Goal: Task Accomplishment & Management: Complete application form

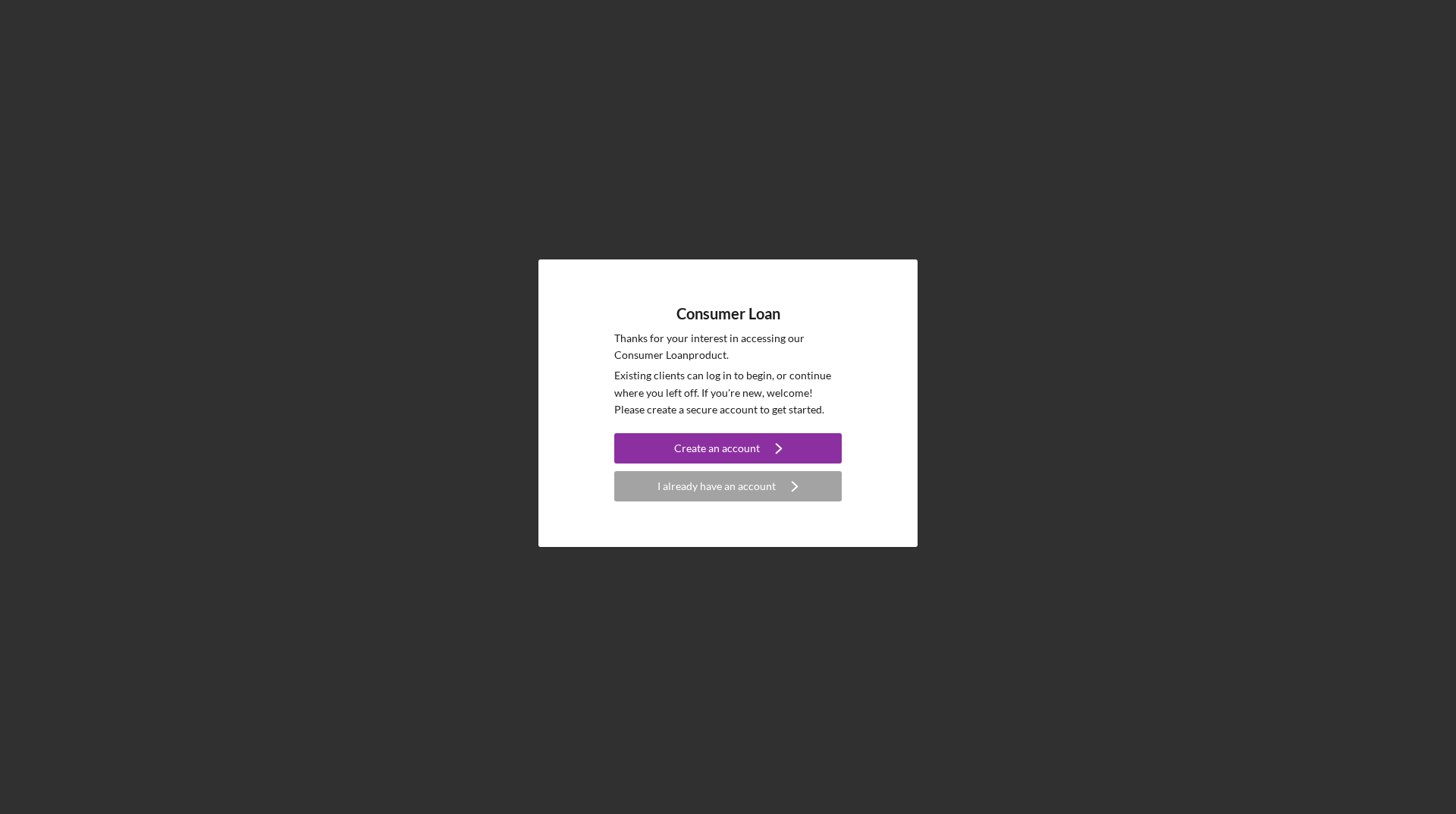
click at [664, 129] on div "Consumer Loan Thanks for your interest in accessing our Consumer Loan product. …" at bounding box center [728, 403] width 1441 height 807
click at [781, 479] on icon "Icon/Navigate" at bounding box center [794, 486] width 38 height 38
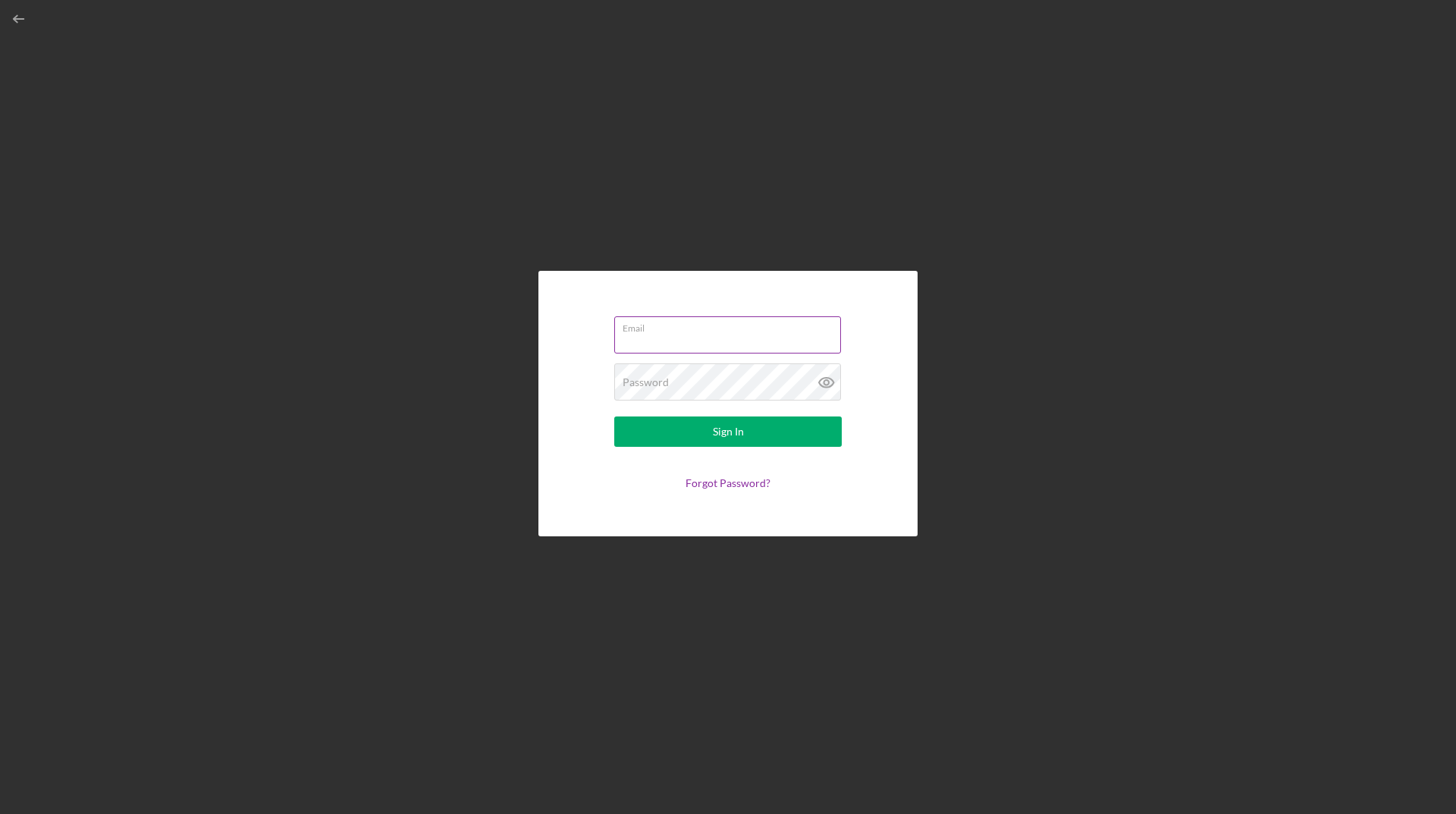
click at [720, 329] on div "Email" at bounding box center [728, 335] width 228 height 38
click at [720, 329] on div "Email Required" at bounding box center [728, 336] width 228 height 45
type input "[EMAIL_ADDRESS][DOMAIN_NAME]"
click at [615, 416] on button "Sign In" at bounding box center [728, 431] width 228 height 30
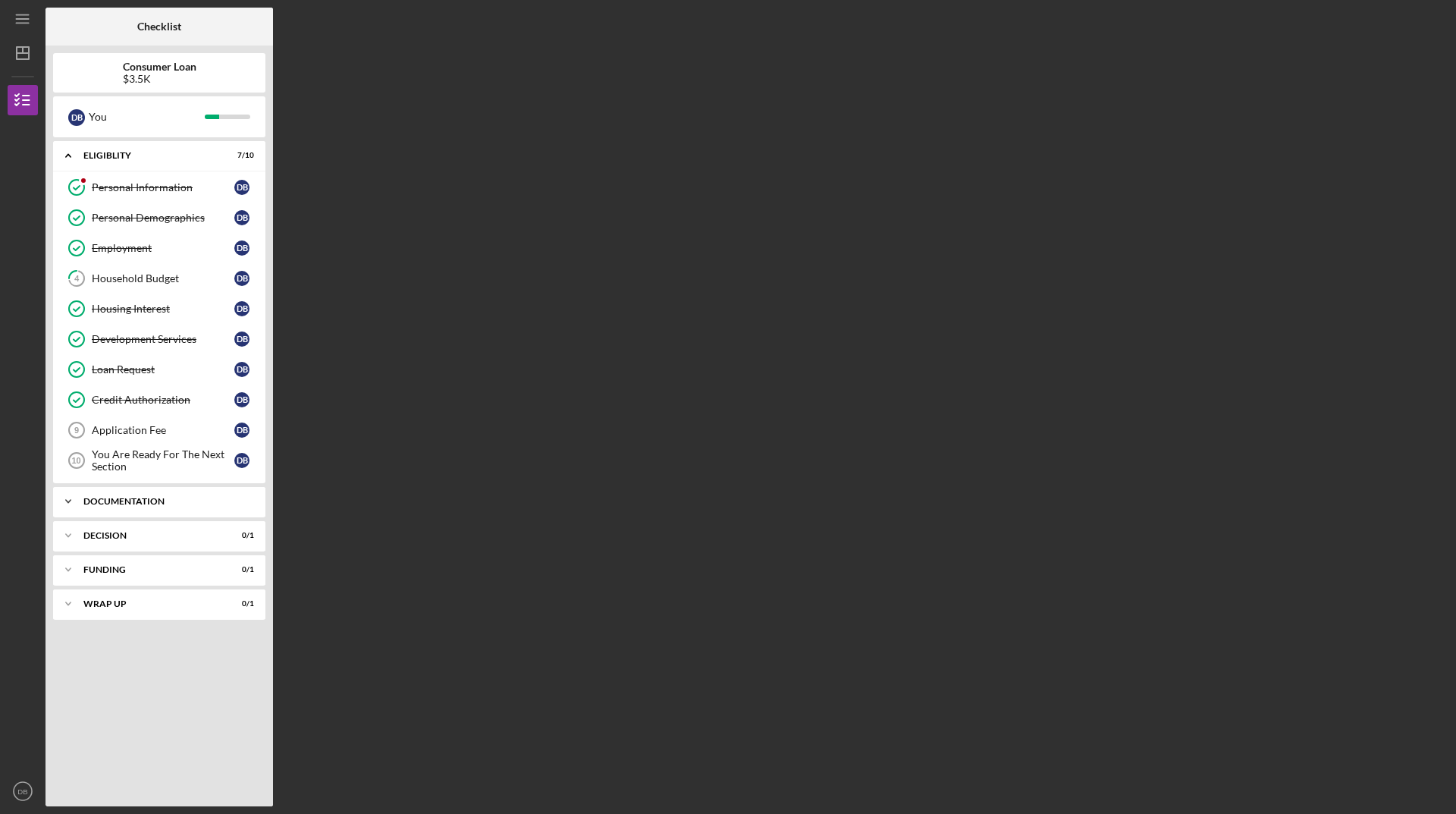
click at [188, 509] on div "Icon/Expander Documentation 0 / 9" at bounding box center [160, 501] width 212 height 30
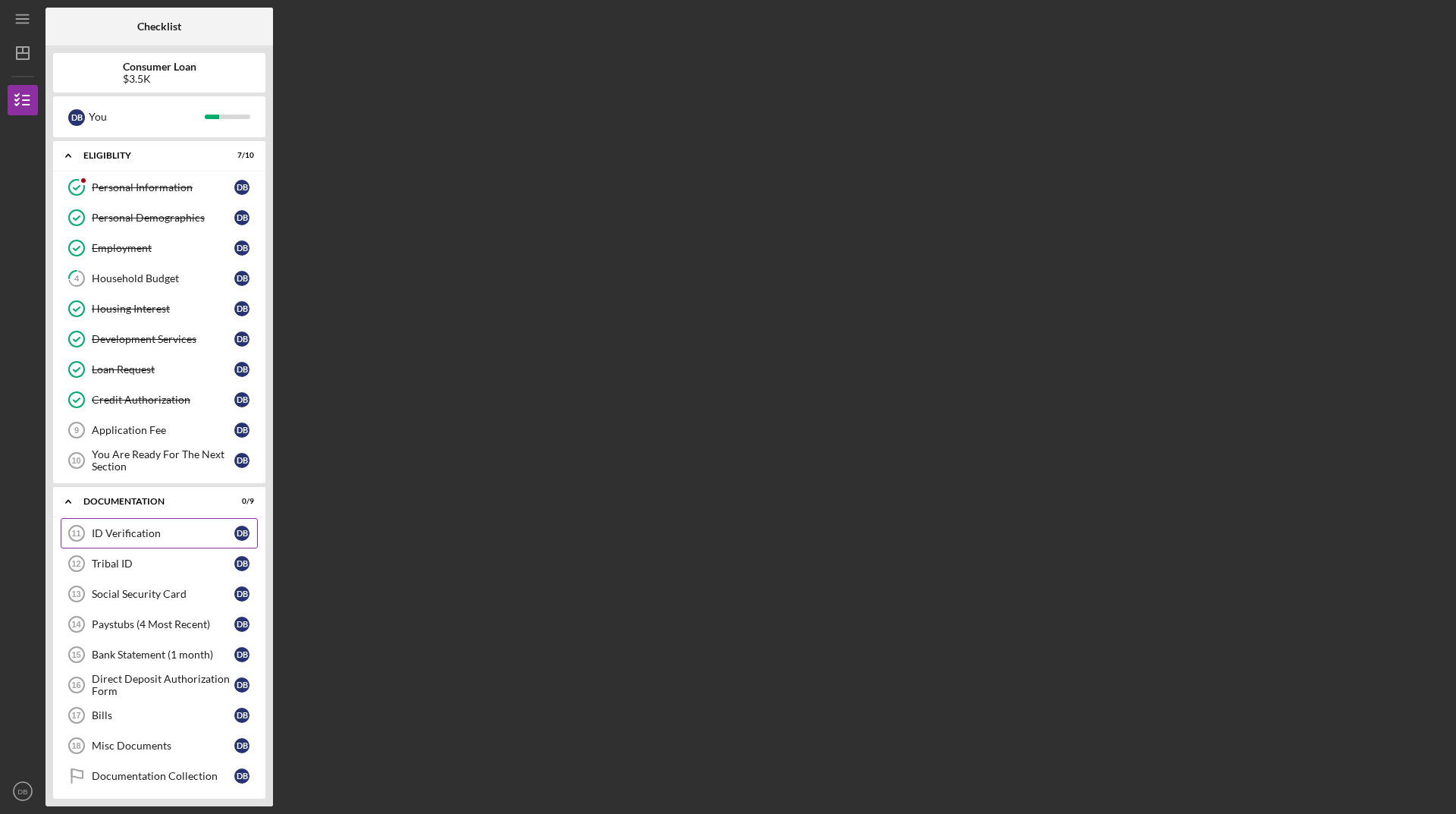
click at [157, 541] on link "ID Verification 11 ID Verification D B" at bounding box center [160, 533] width 198 height 30
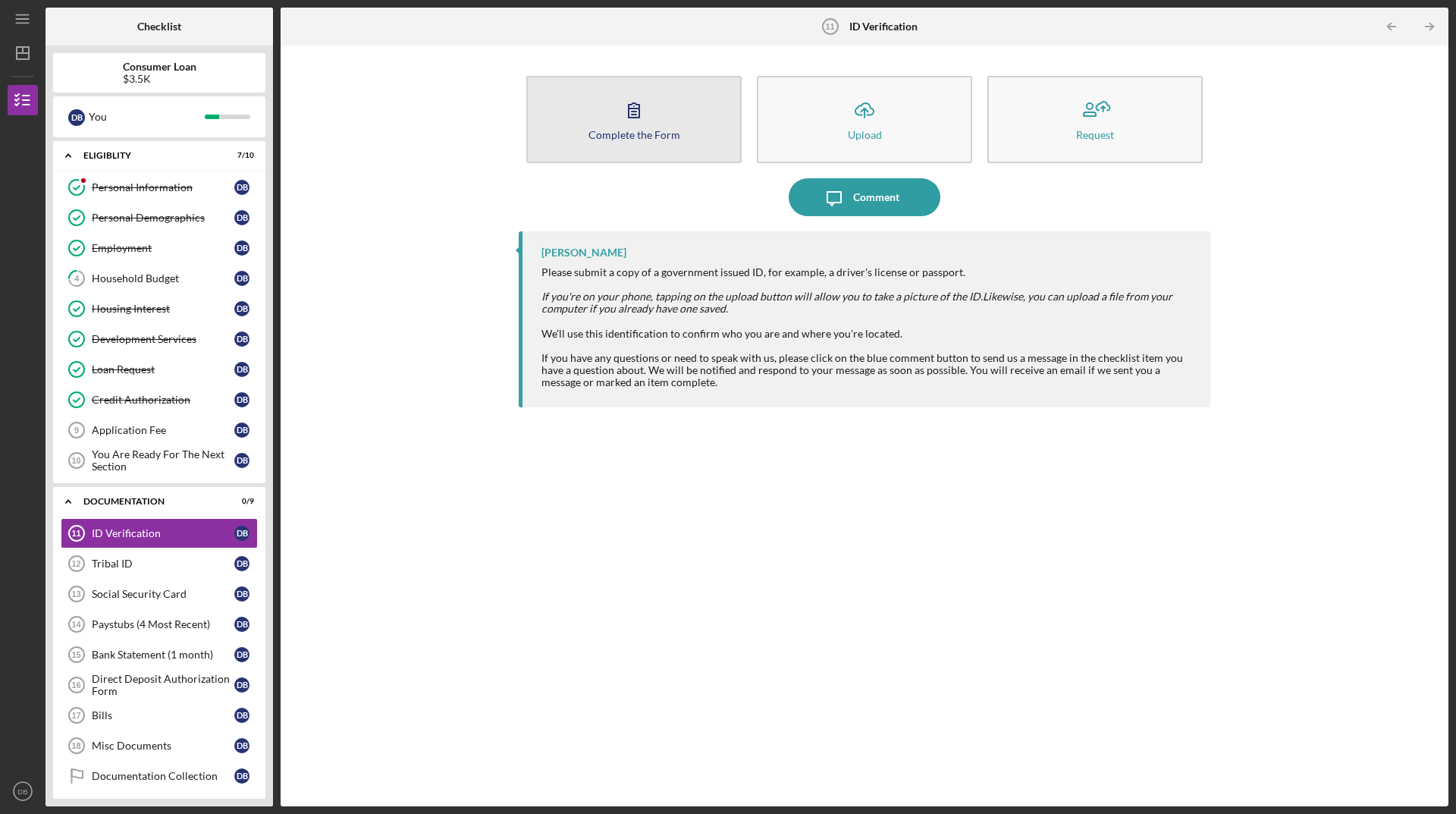
click at [633, 127] on button "Complete the Form Form" at bounding box center [634, 120] width 215 height 87
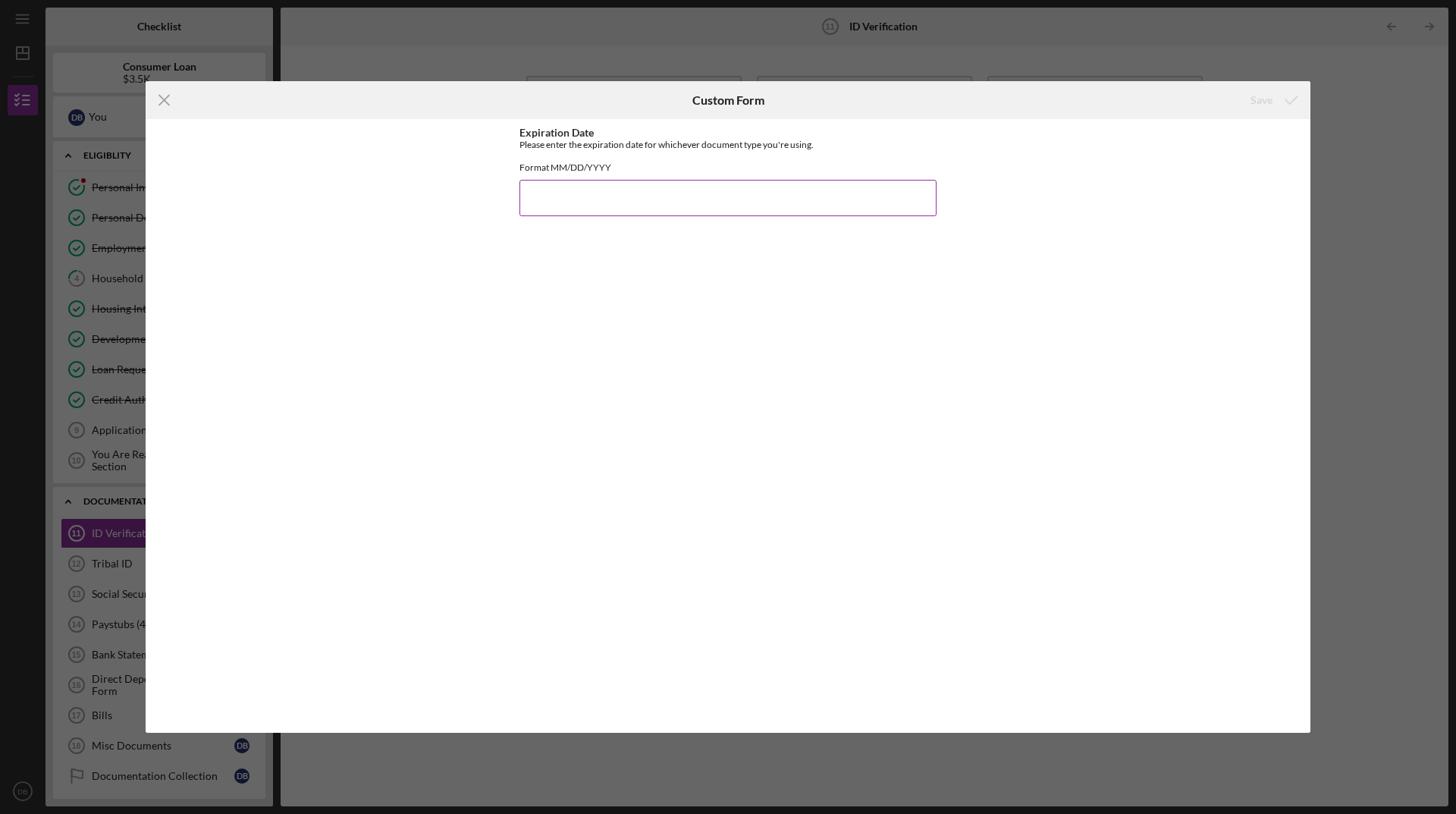
click at [678, 213] on input "Expiration Date" at bounding box center [728, 198] width 417 height 36
type input "12192027"
click at [1261, 104] on div "Save" at bounding box center [1261, 100] width 22 height 30
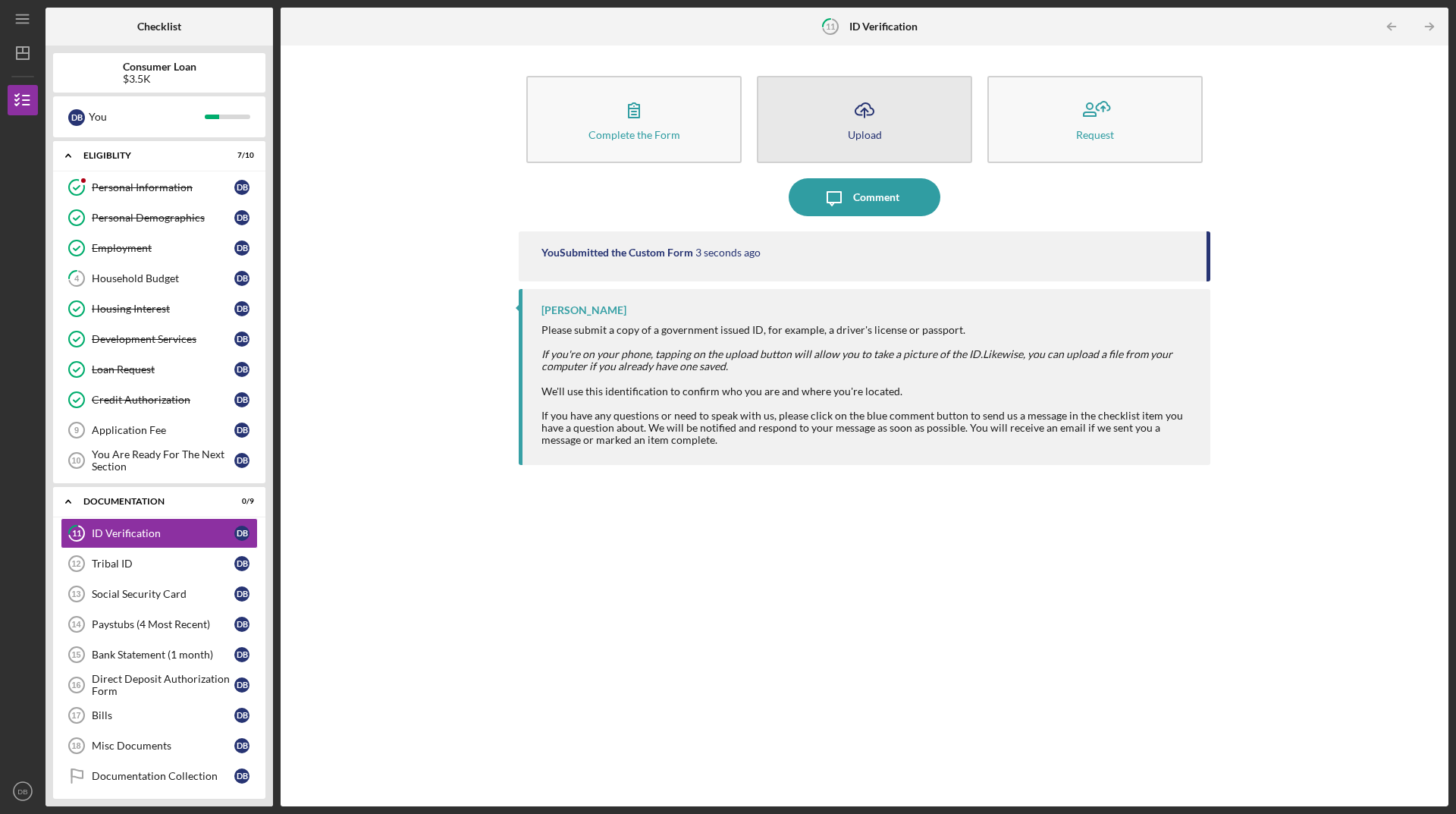
click at [836, 141] on button "Icon/Upload Upload" at bounding box center [865, 120] width 215 height 87
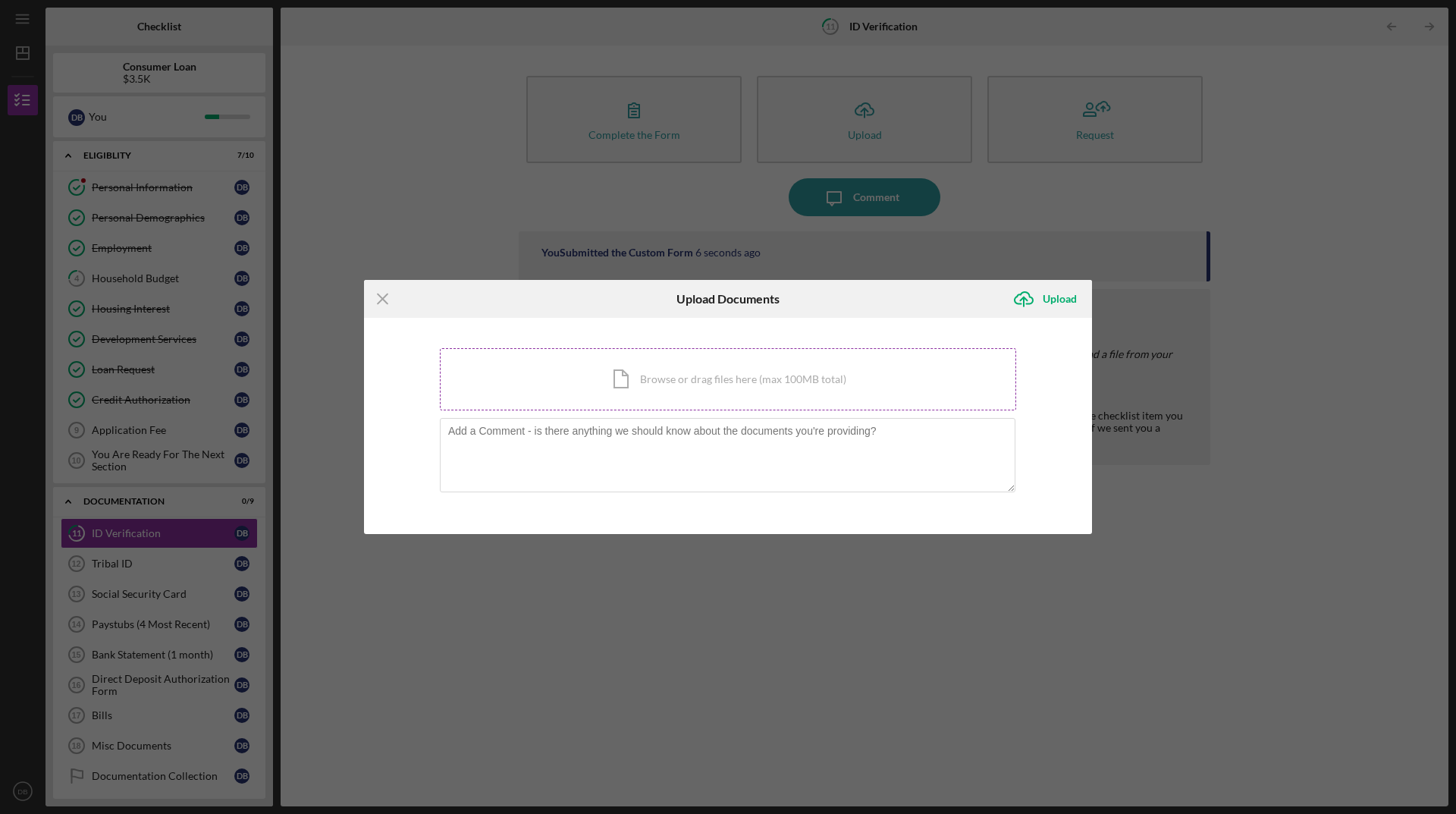
click at [713, 371] on div "Icon/Document Browse or drag files here (max 100MB total) Tap to choose files o…" at bounding box center [728, 379] width 577 height 62
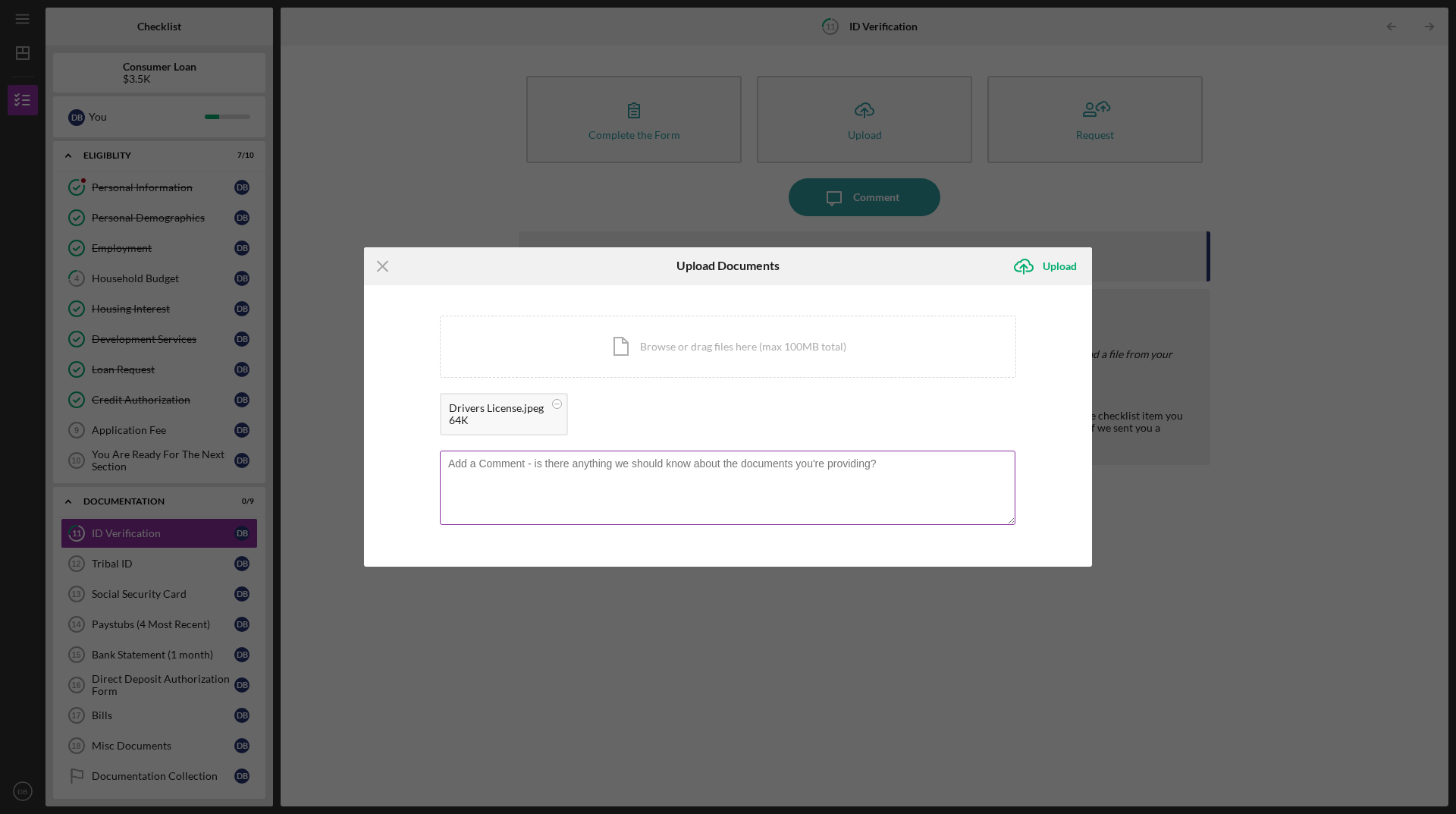
click at [641, 473] on textarea at bounding box center [727, 488] width 576 height 75
type textarea "I.D. Drivers License"
click at [1037, 271] on icon "Icon/Upload" at bounding box center [1024, 266] width 38 height 38
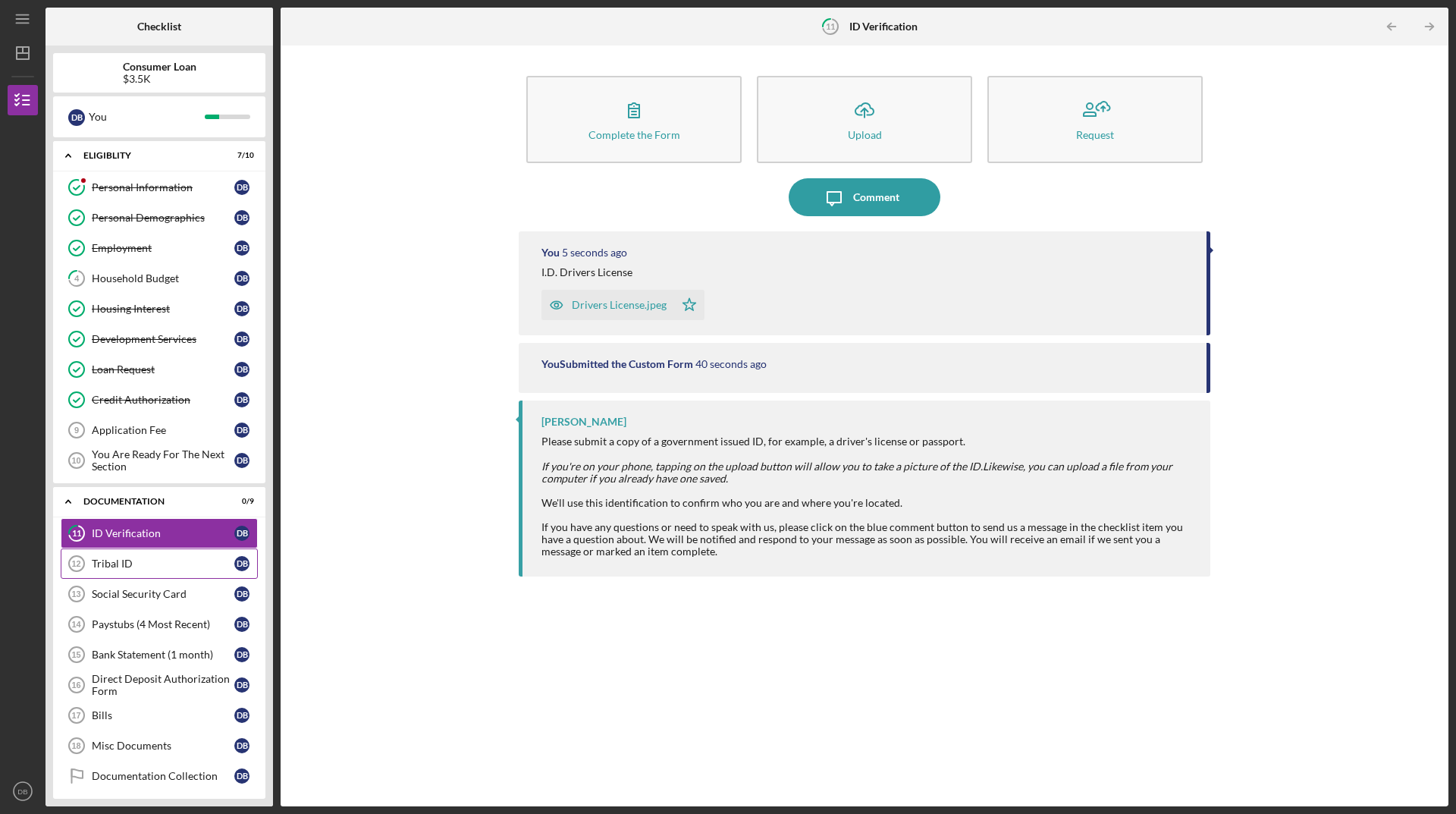
click at [181, 567] on div "Tribal ID" at bounding box center [163, 563] width 143 height 12
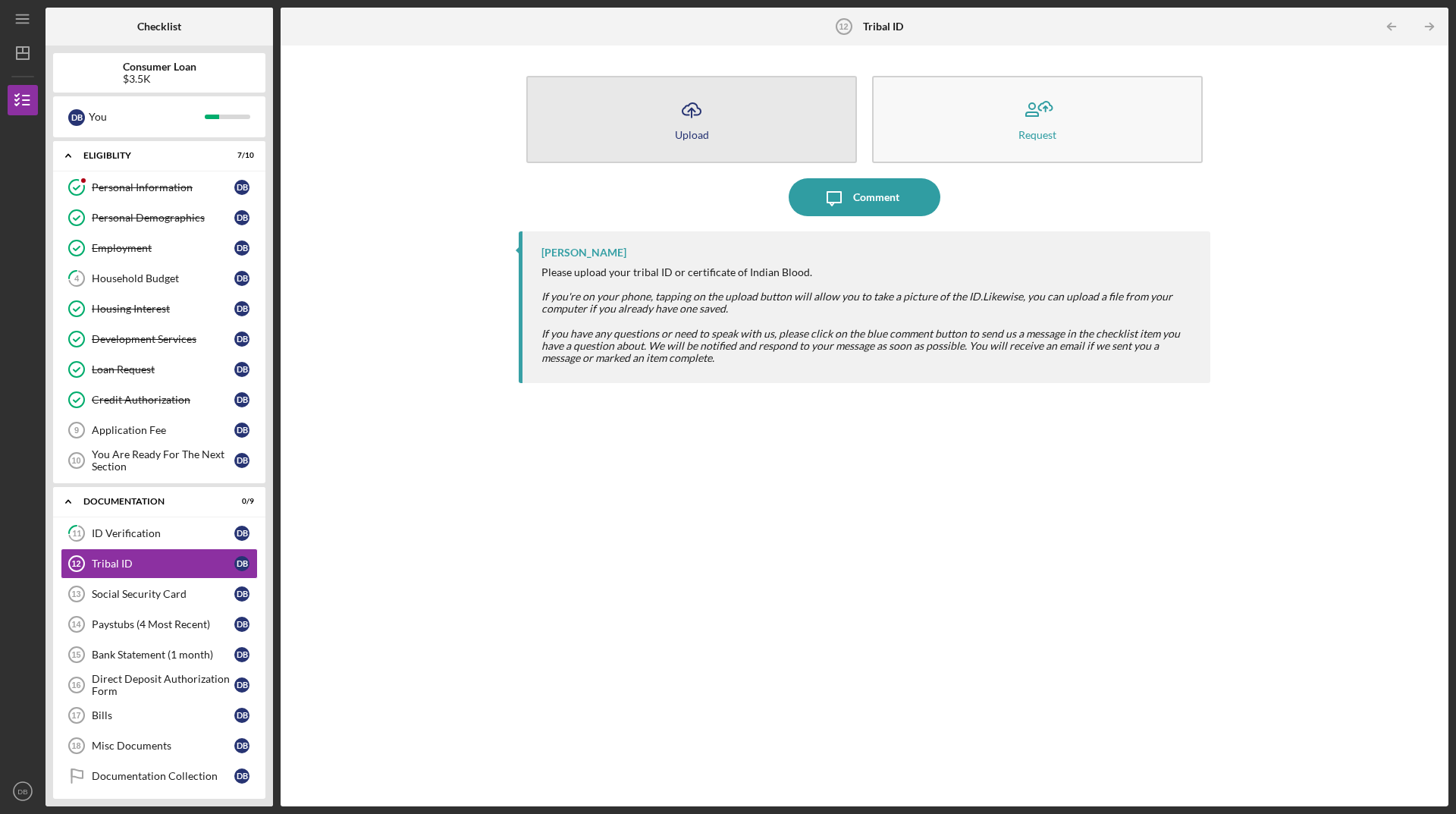
click at [797, 135] on button "Icon/Upload Upload" at bounding box center [692, 120] width 330 height 87
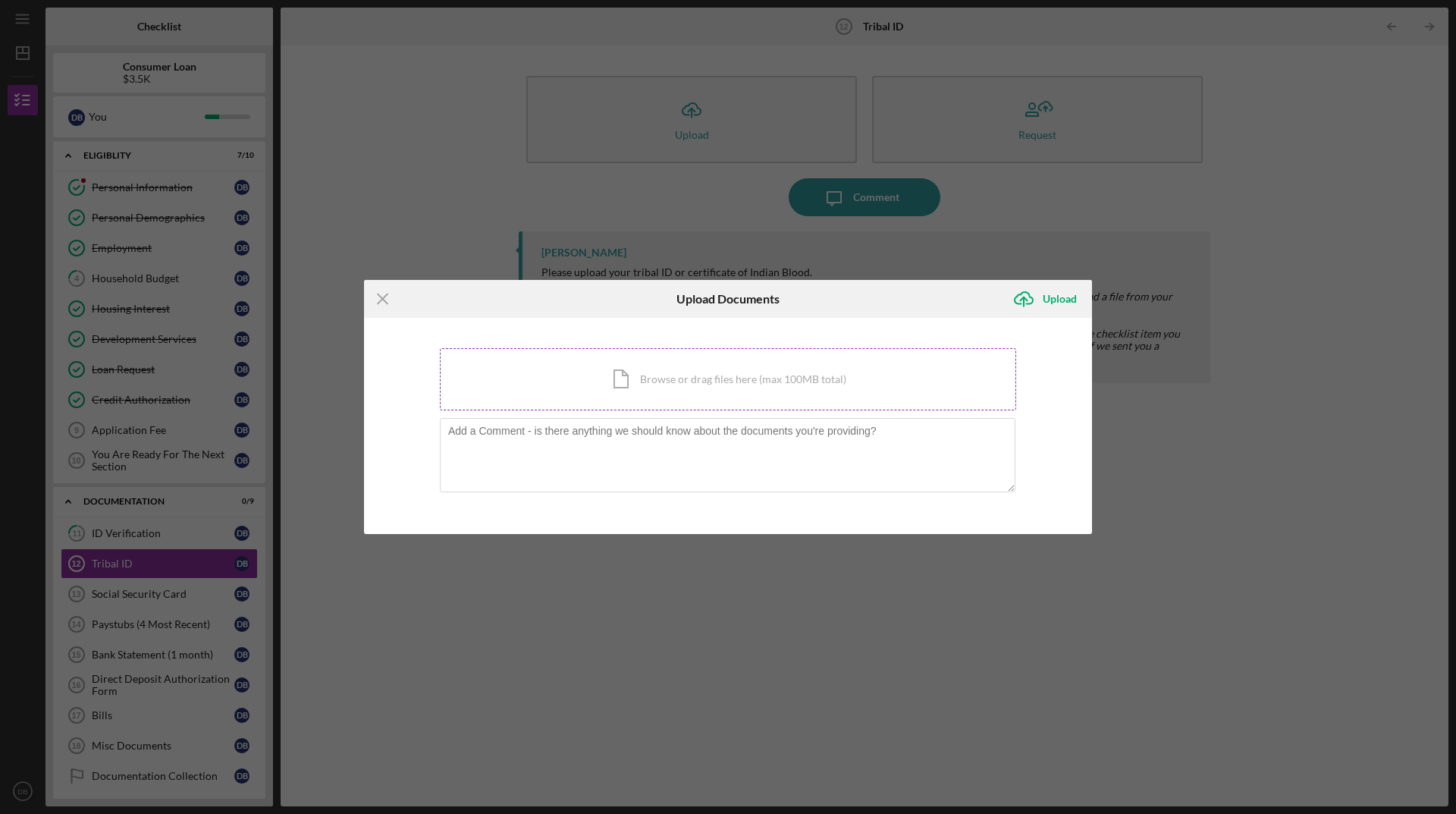
click at [679, 383] on div "Icon/Document Browse or drag files here (max 100MB total) Tap to choose files o…" at bounding box center [728, 379] width 577 height 62
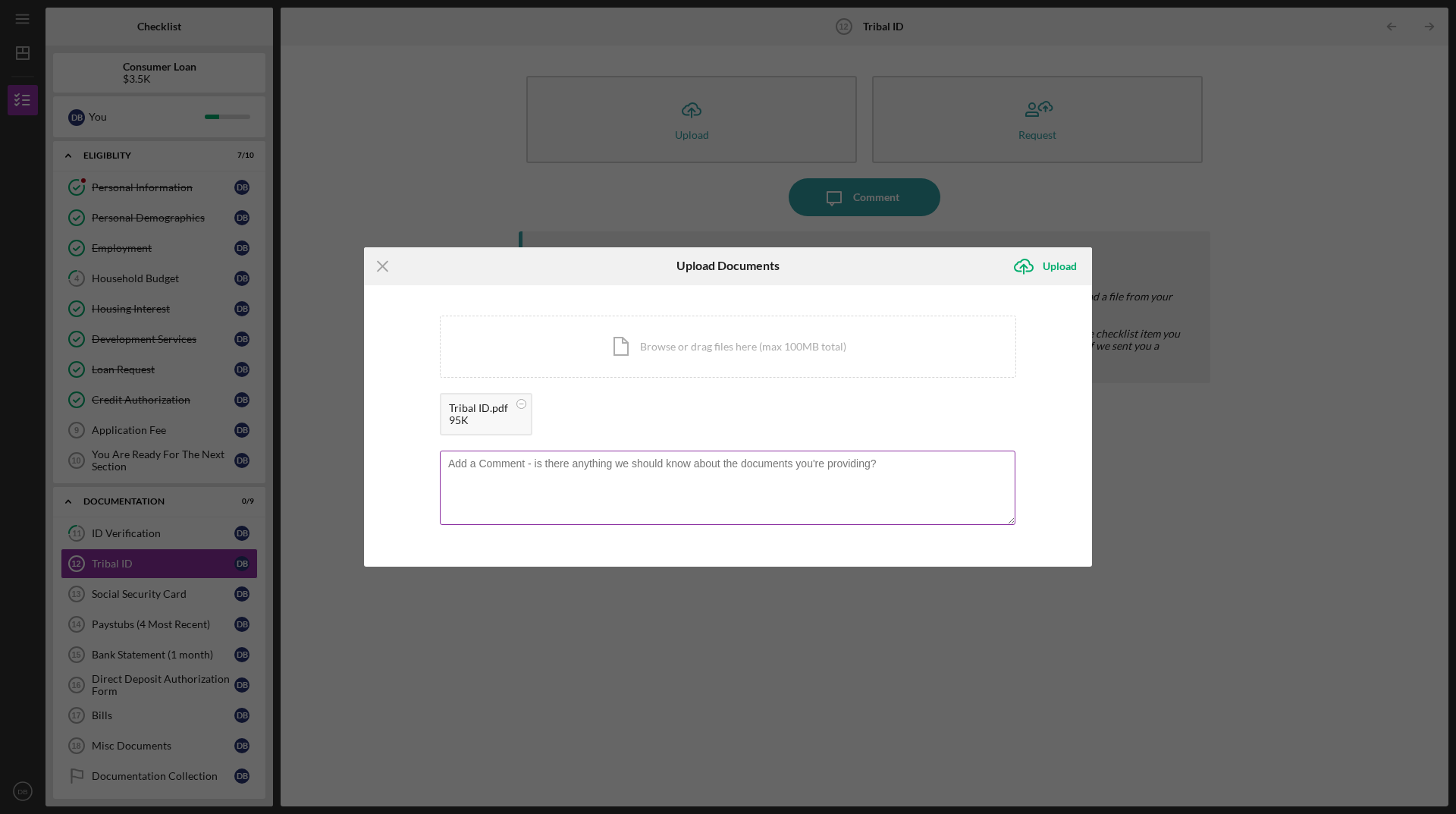
click at [621, 484] on textarea at bounding box center [727, 488] width 576 height 75
type textarea "Tribal I.D."
click at [1048, 271] on div "Upload" at bounding box center [1060, 266] width 34 height 30
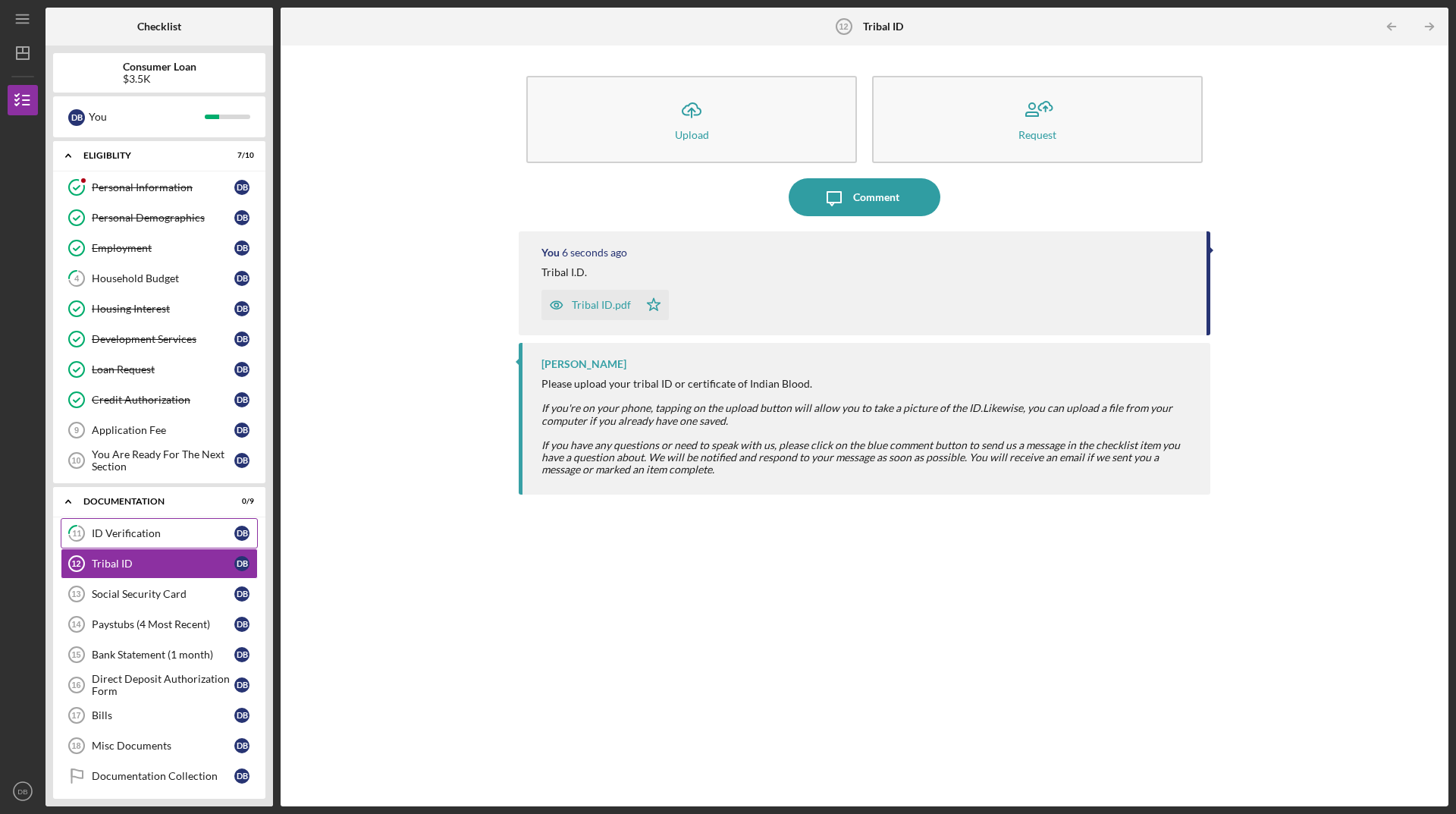
click at [195, 542] on link "11 ID Verification D B" at bounding box center [160, 533] width 198 height 30
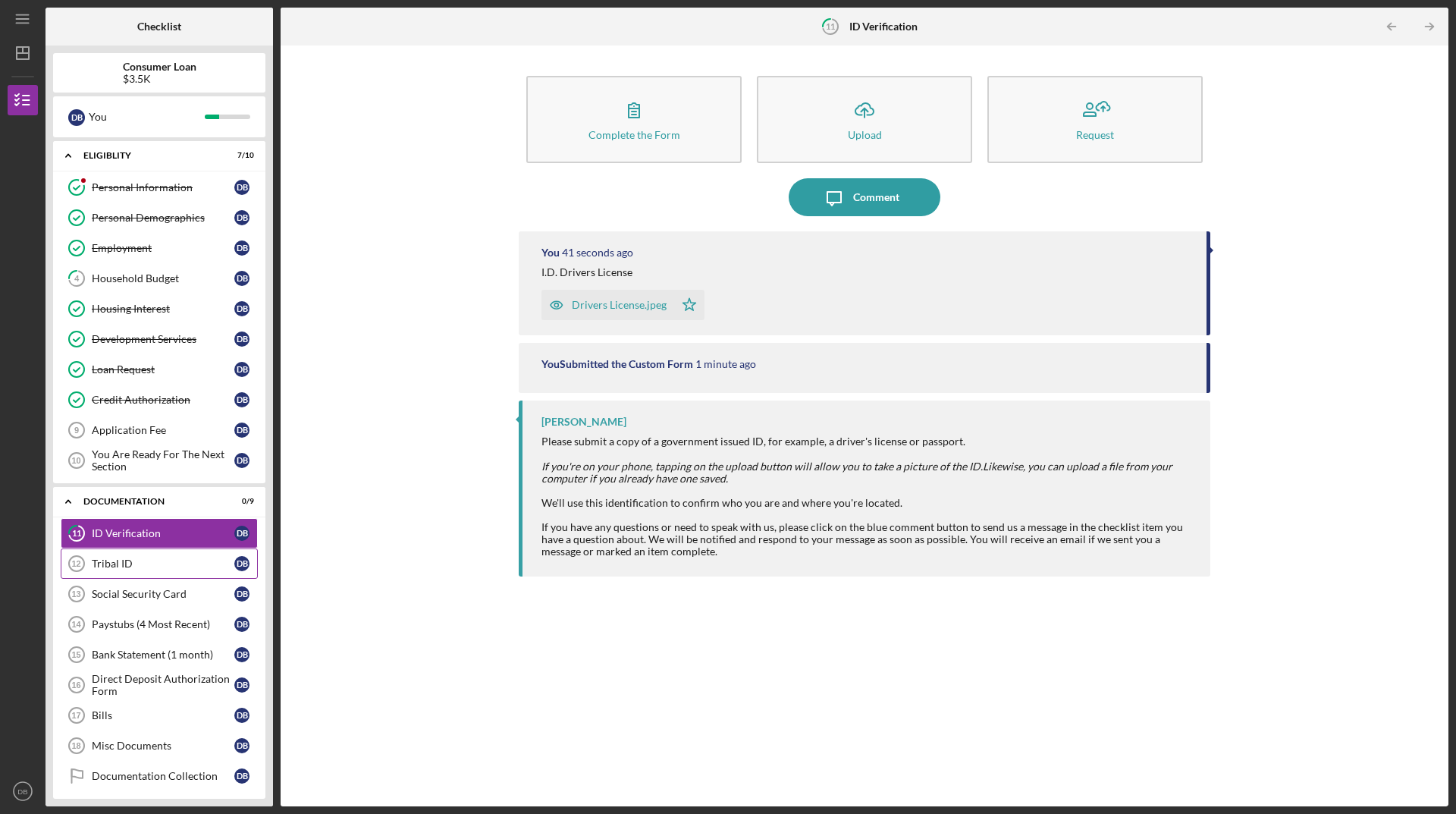
click at [182, 572] on link "Tribal ID 12 Tribal ID D B" at bounding box center [160, 563] width 198 height 30
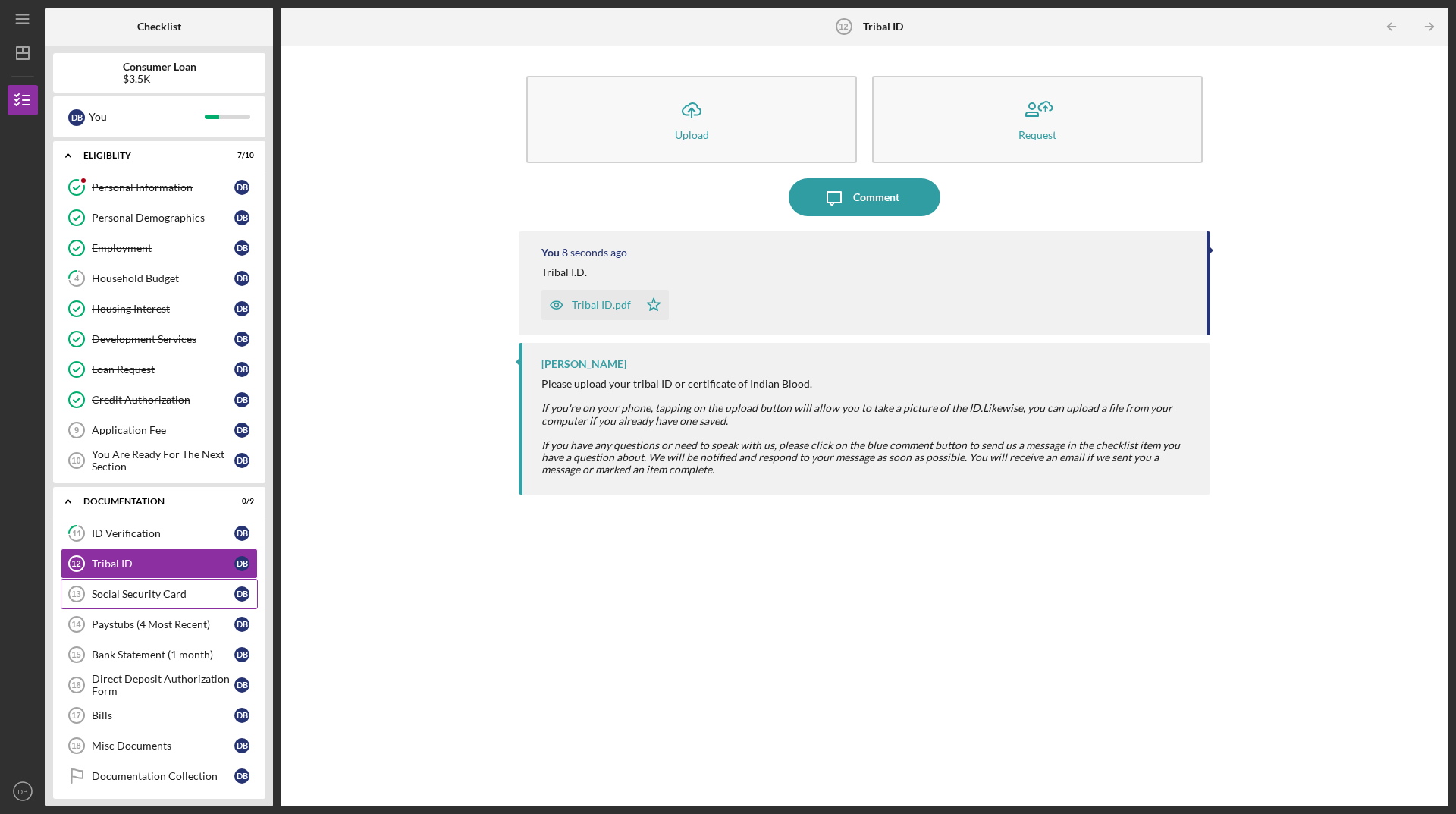
click at [179, 589] on div "Social Security Card" at bounding box center [163, 594] width 143 height 12
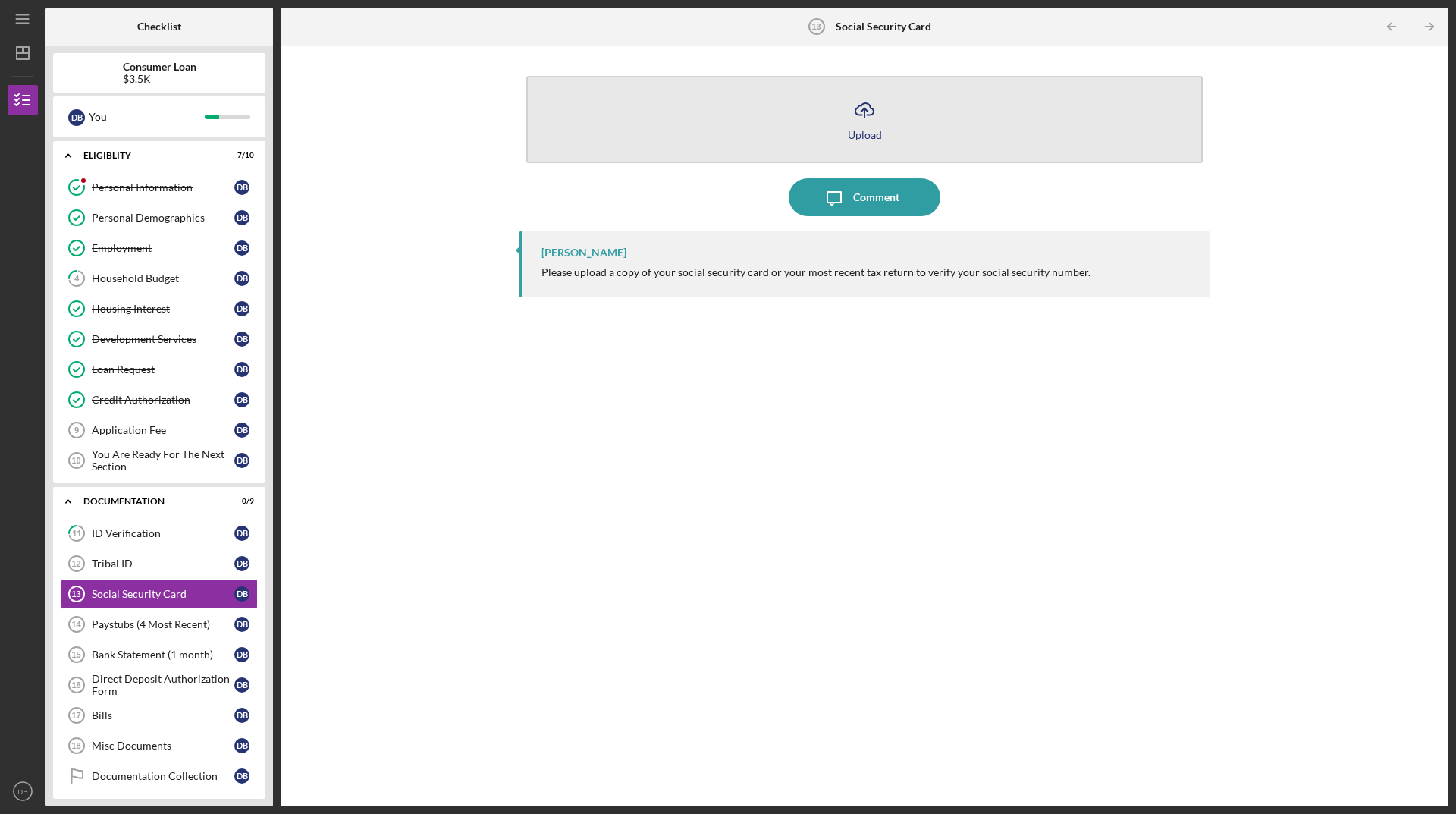
click at [892, 110] on button "Icon/Upload Upload" at bounding box center [864, 120] width 676 height 87
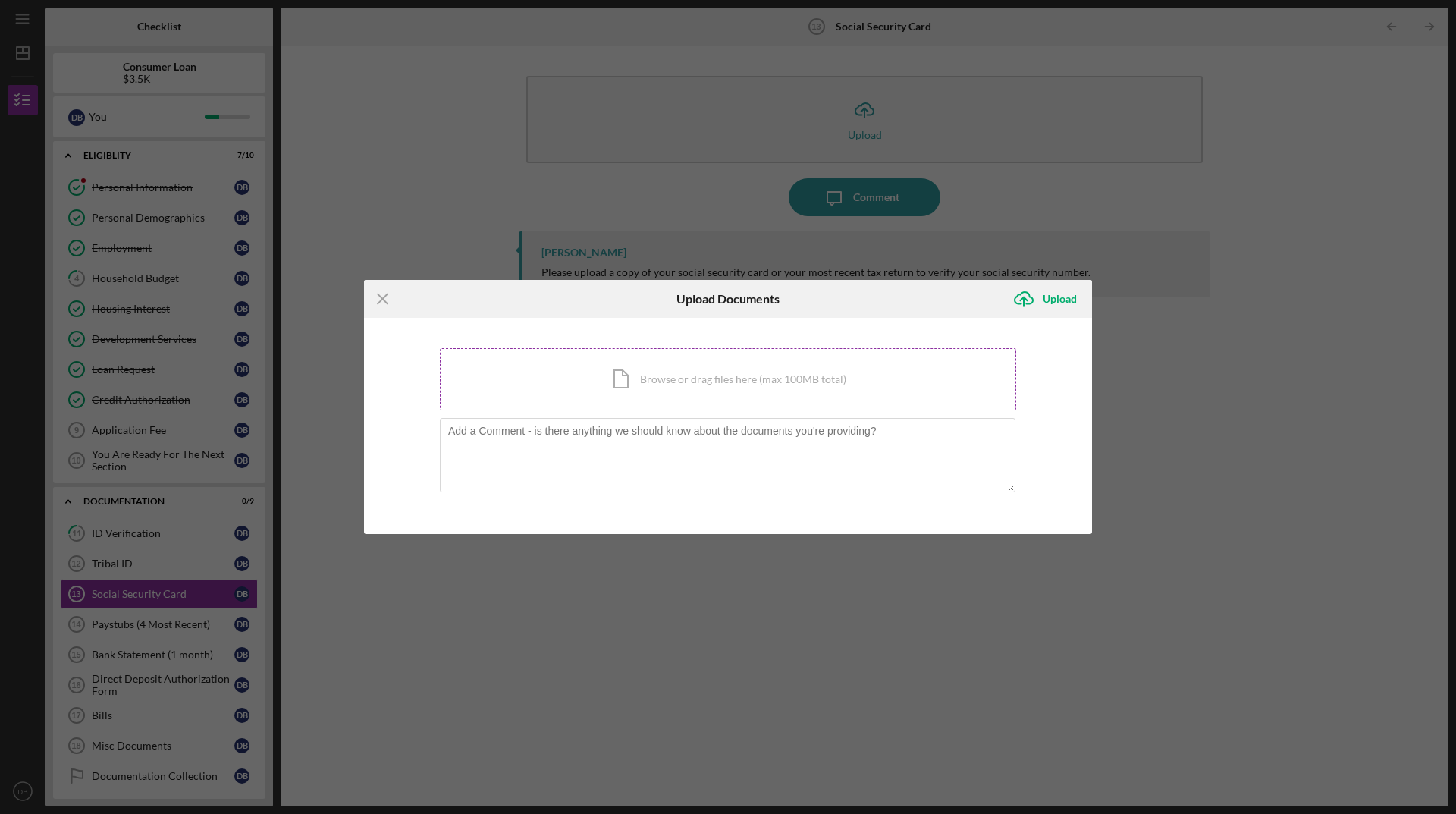
click at [708, 383] on div "Icon/Document Browse or drag files here (max 100MB total) Tap to choose files o…" at bounding box center [728, 379] width 577 height 62
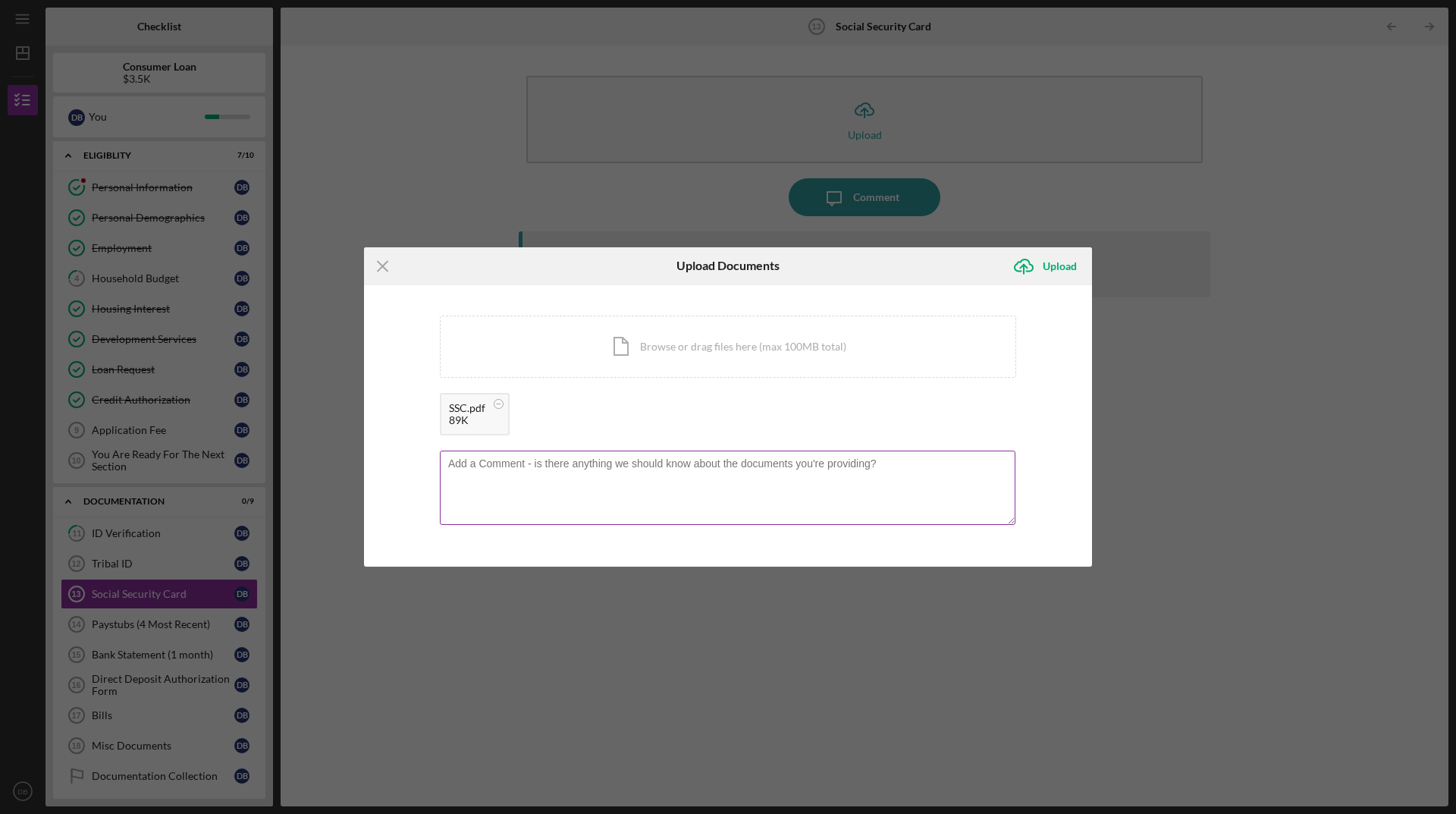
click at [568, 476] on textarea at bounding box center [727, 488] width 576 height 75
type textarea "Social Security Card"
click at [1066, 271] on div "Upload" at bounding box center [1060, 266] width 34 height 30
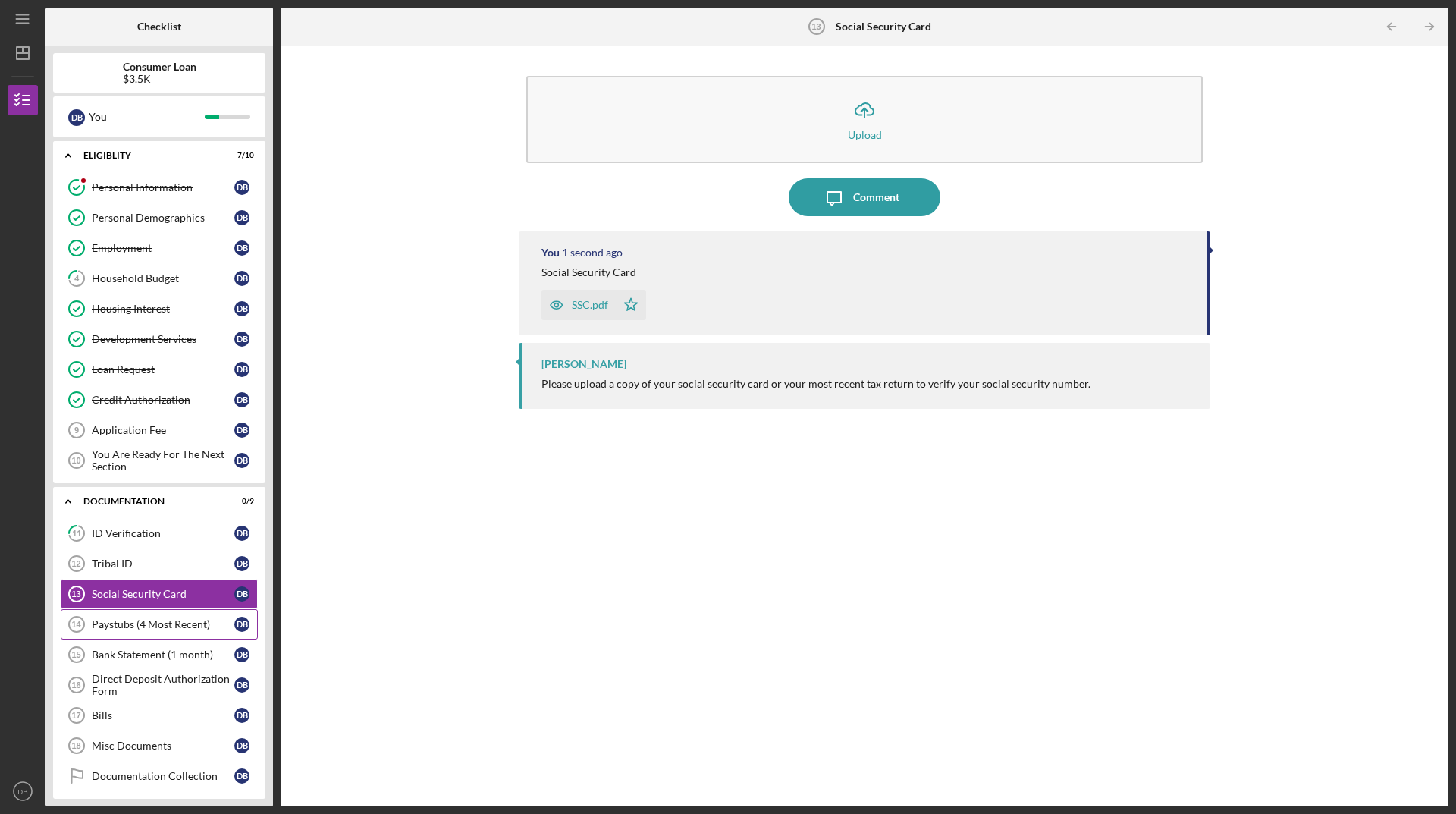
click at [200, 627] on div "Paystubs (4 Most Recent)" at bounding box center [163, 624] width 143 height 12
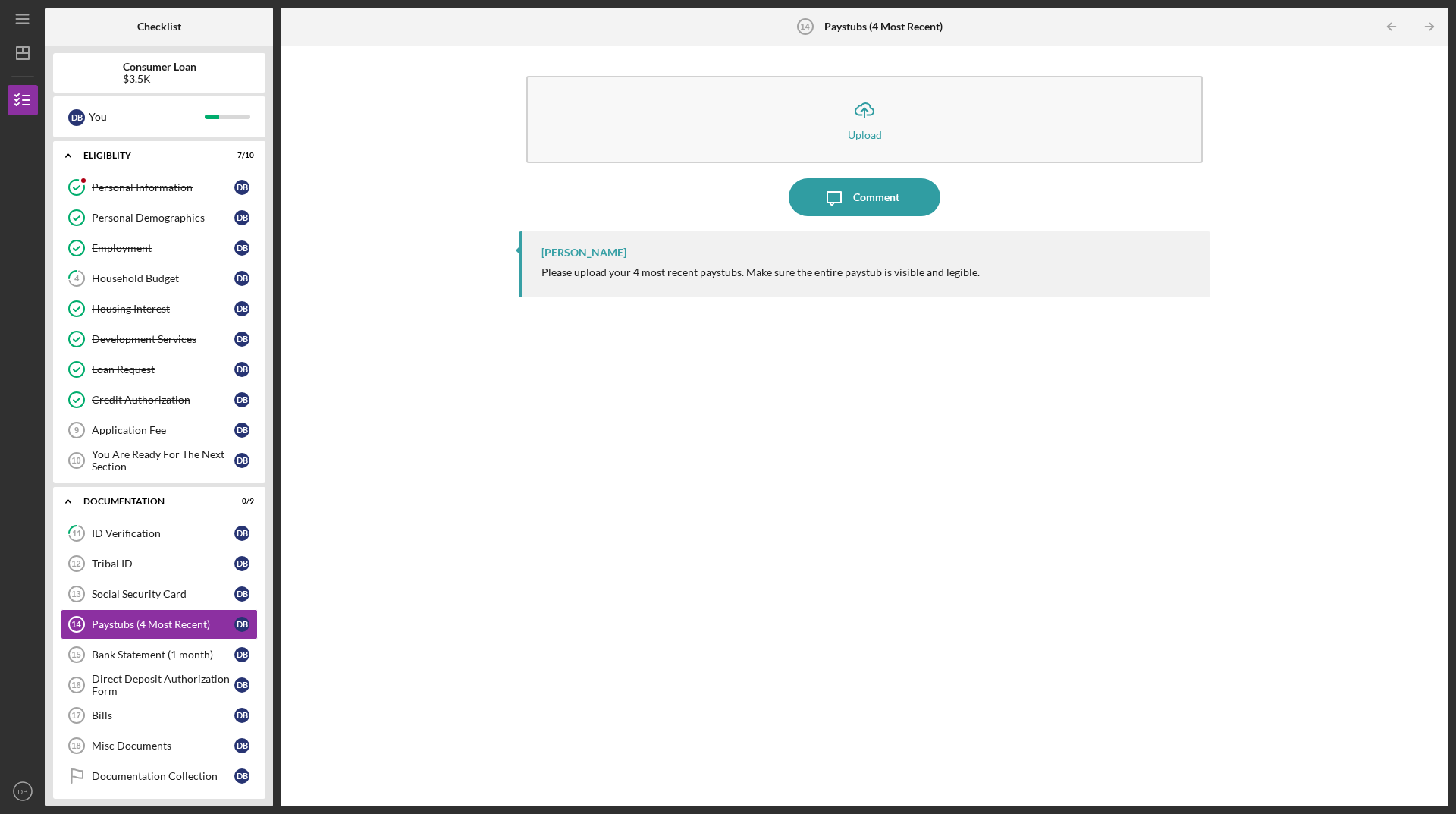
click at [823, 266] on div "[PERSON_NAME] Please upload your 4 most recent paystubs. Make sure the entire p…" at bounding box center [865, 264] width 692 height 66
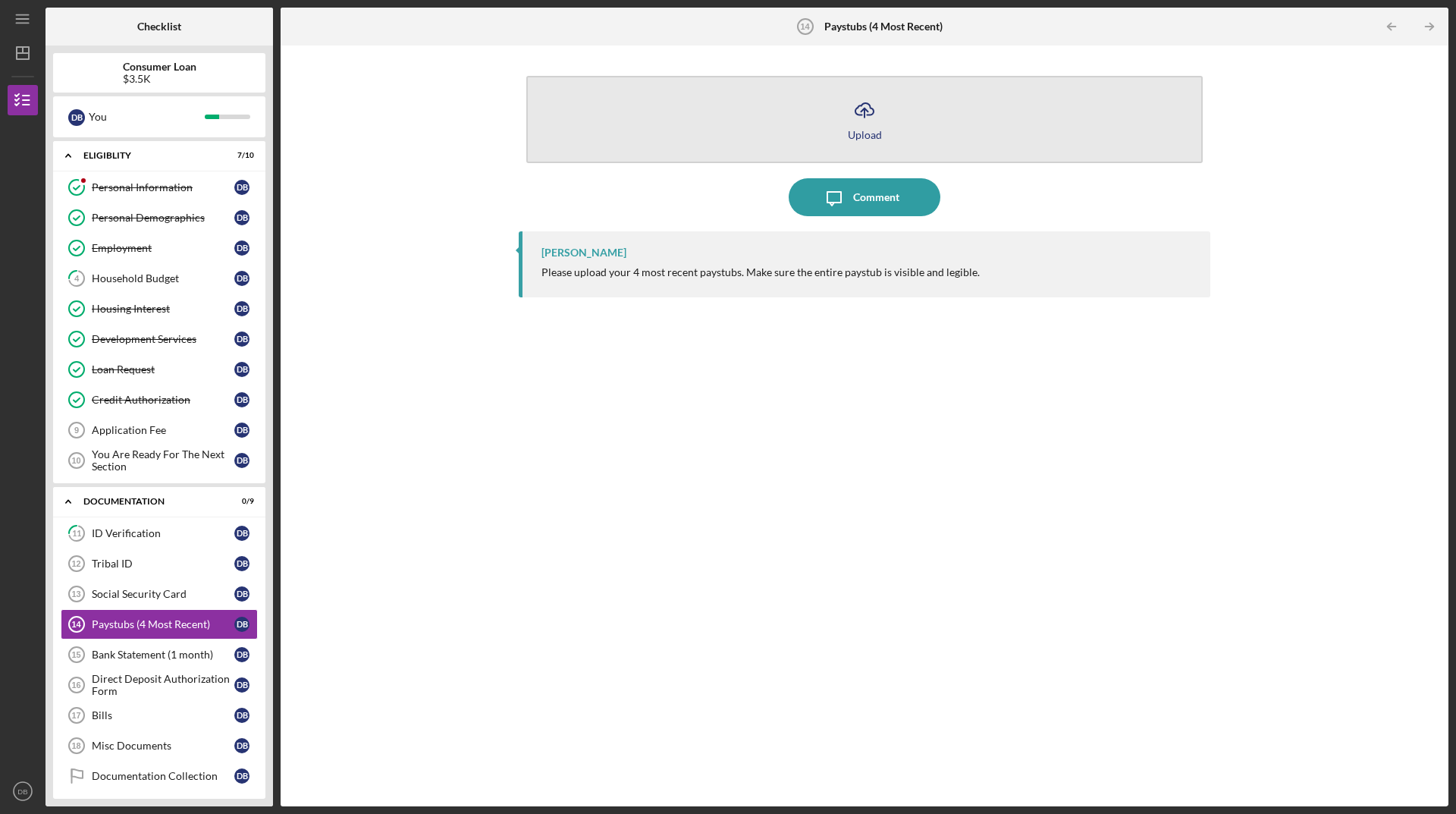
click at [844, 150] on button "Icon/Upload Upload" at bounding box center [864, 120] width 676 height 87
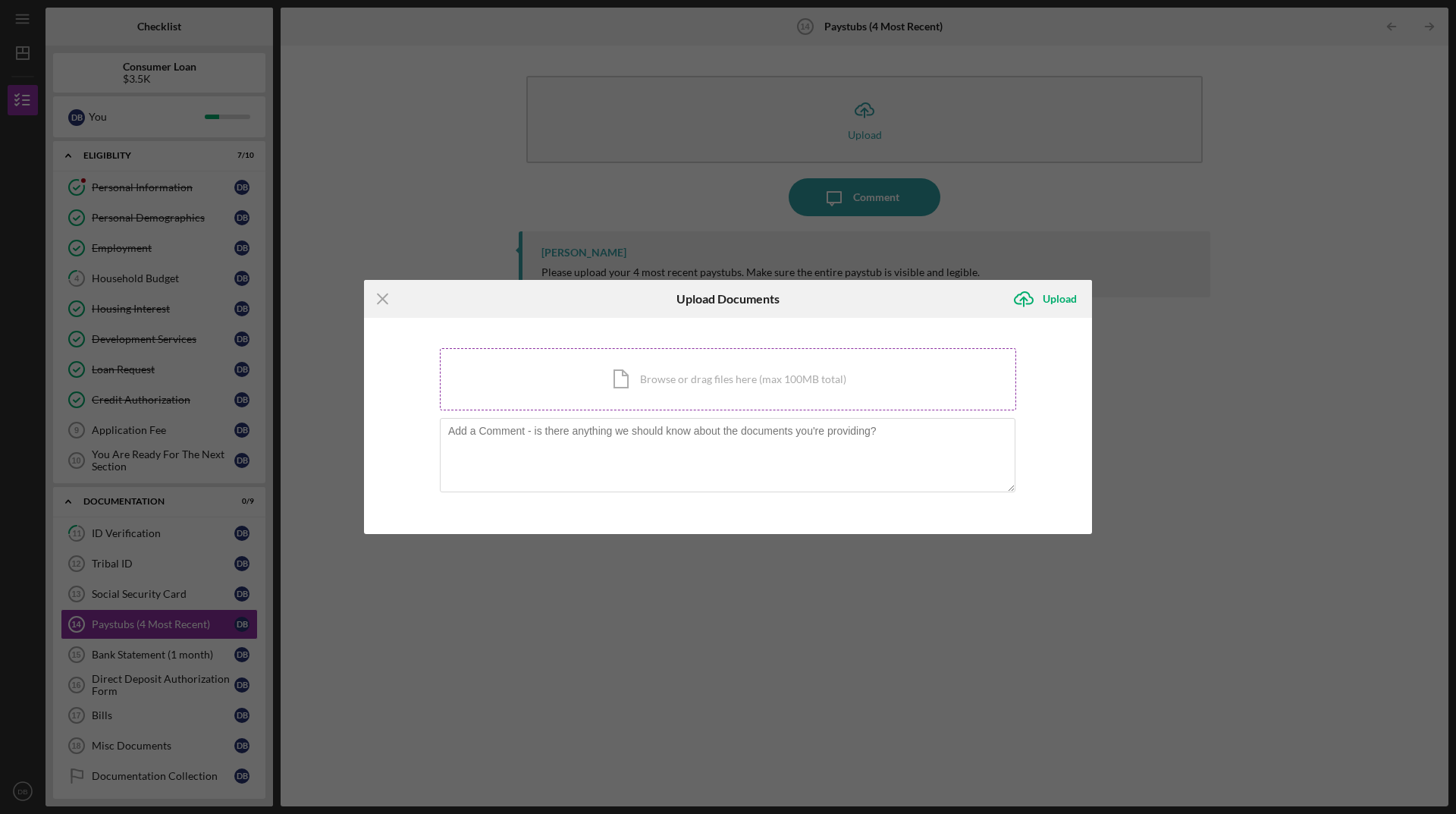
click at [727, 389] on div "Icon/Document Browse or drag files here (max 100MB total) Tap to choose files o…" at bounding box center [728, 379] width 577 height 62
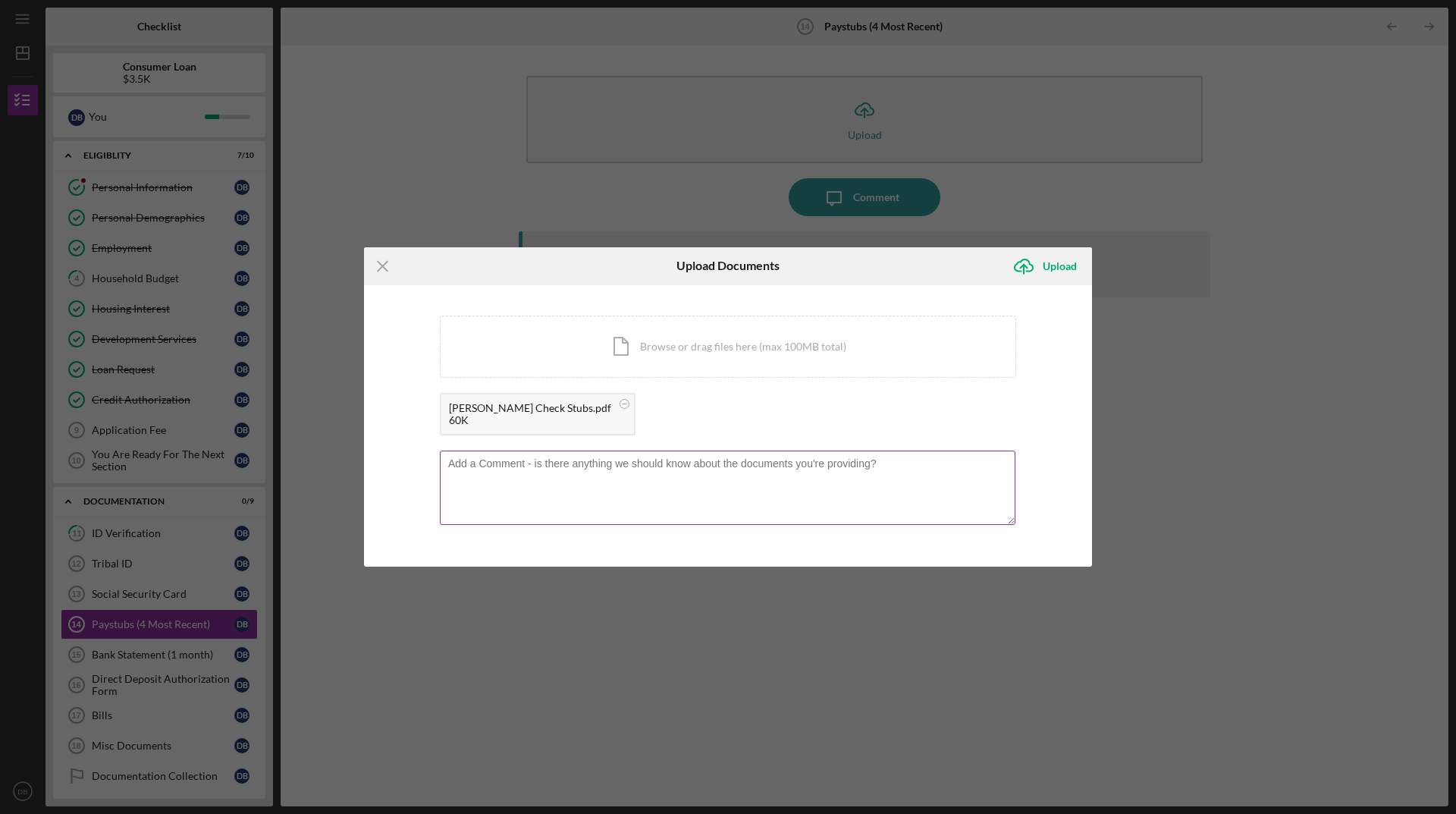
click at [585, 473] on textarea at bounding box center [727, 488] width 576 height 75
type textarea "Most recent 4 check stubs"
click at [1058, 269] on div "Upload" at bounding box center [1060, 266] width 34 height 30
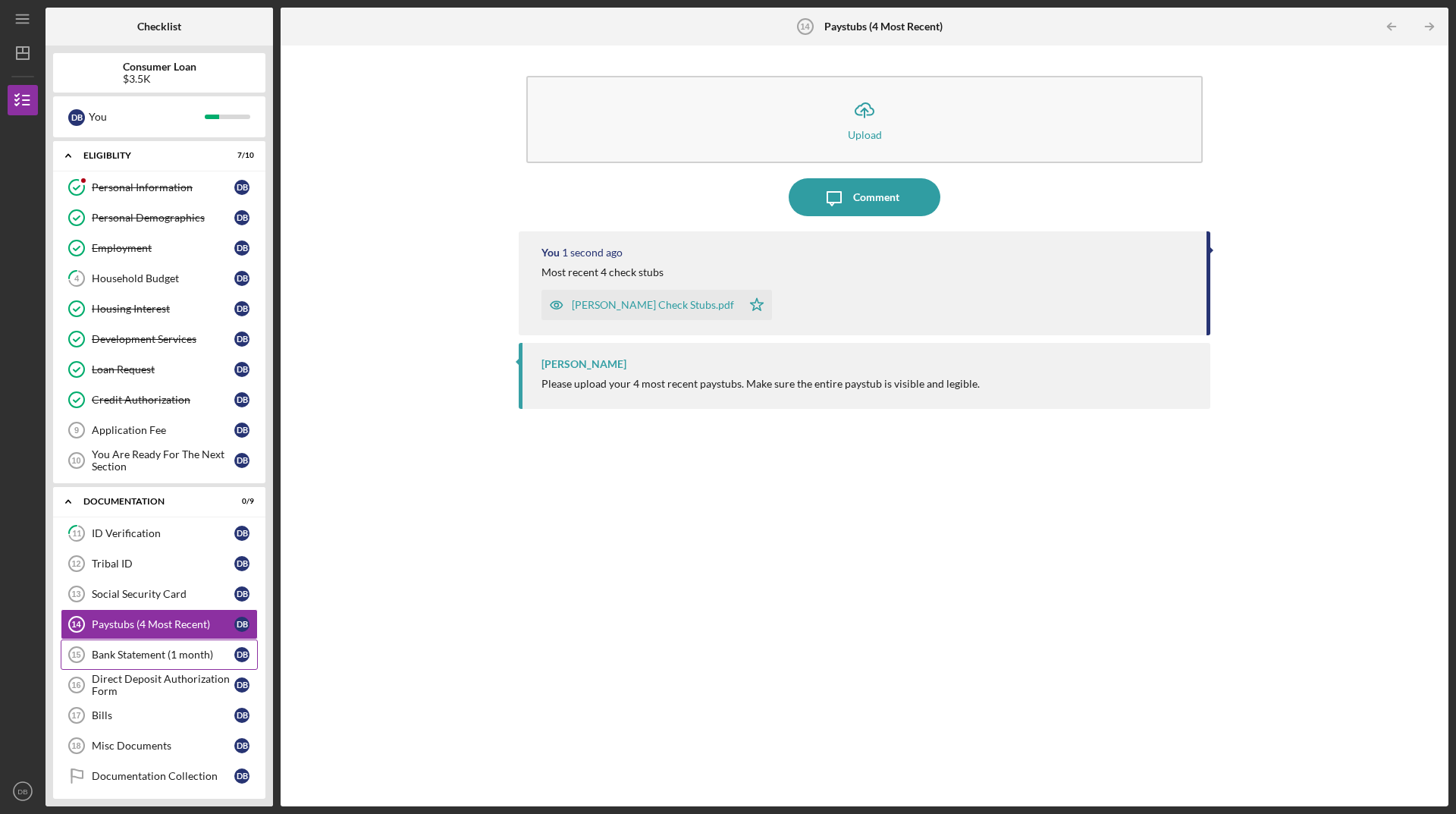
click at [172, 649] on div "Bank Statement (1 month)" at bounding box center [163, 654] width 143 height 12
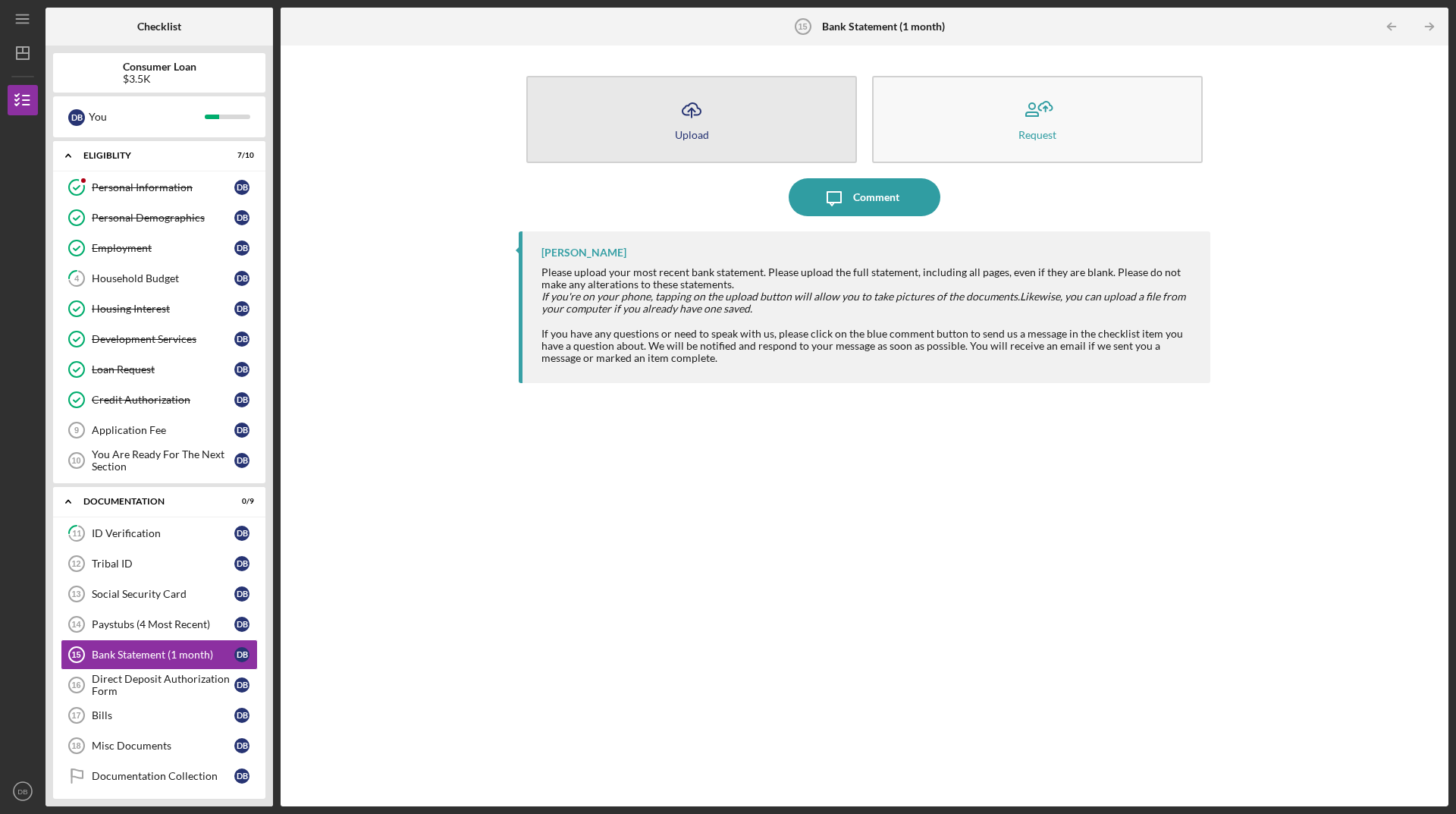
click at [762, 122] on button "Icon/Upload Upload" at bounding box center [692, 120] width 330 height 87
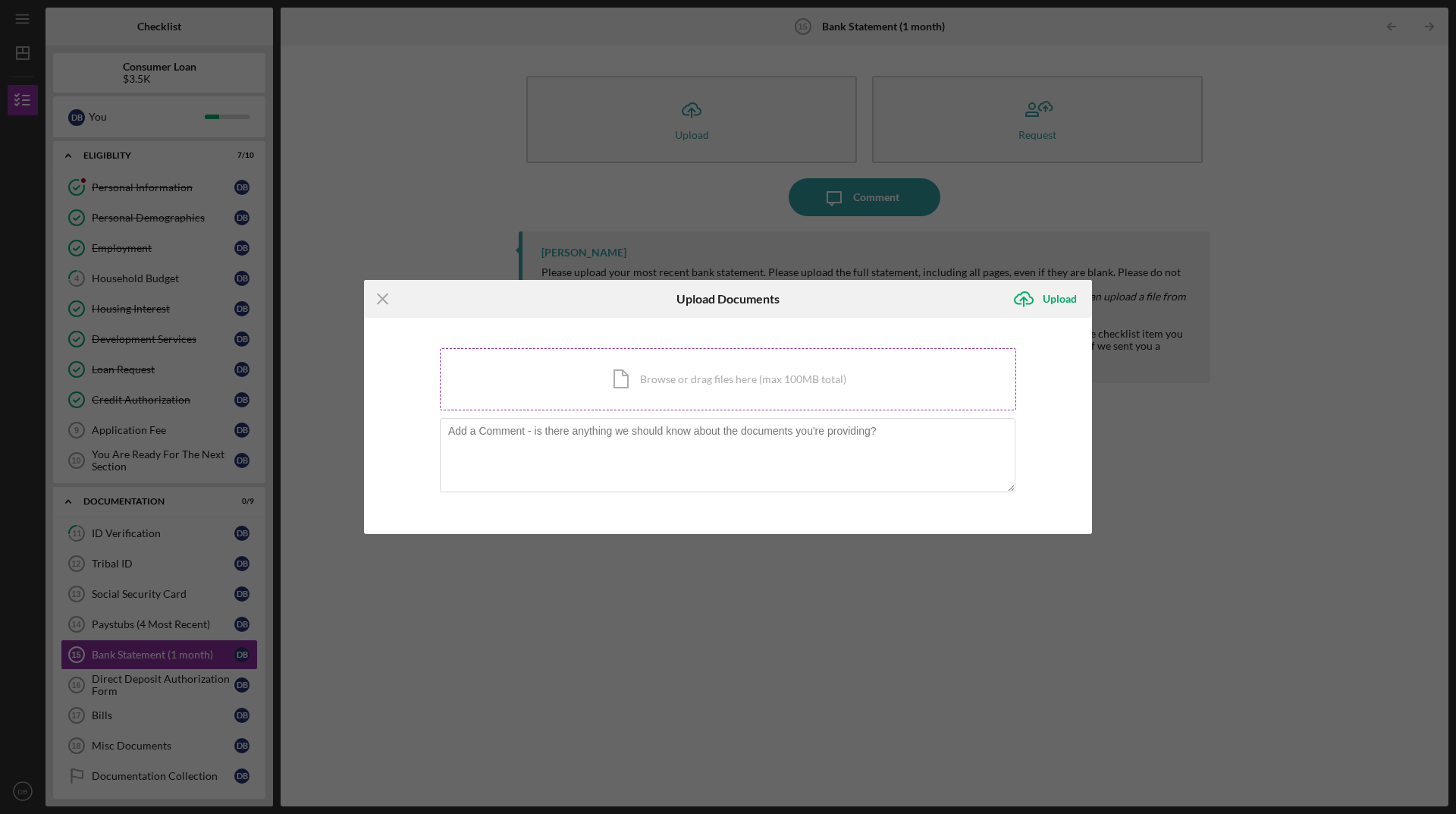
click at [622, 381] on div "Icon/Document Browse or drag files here (max 100MB total) Tap to choose files o…" at bounding box center [728, 379] width 577 height 62
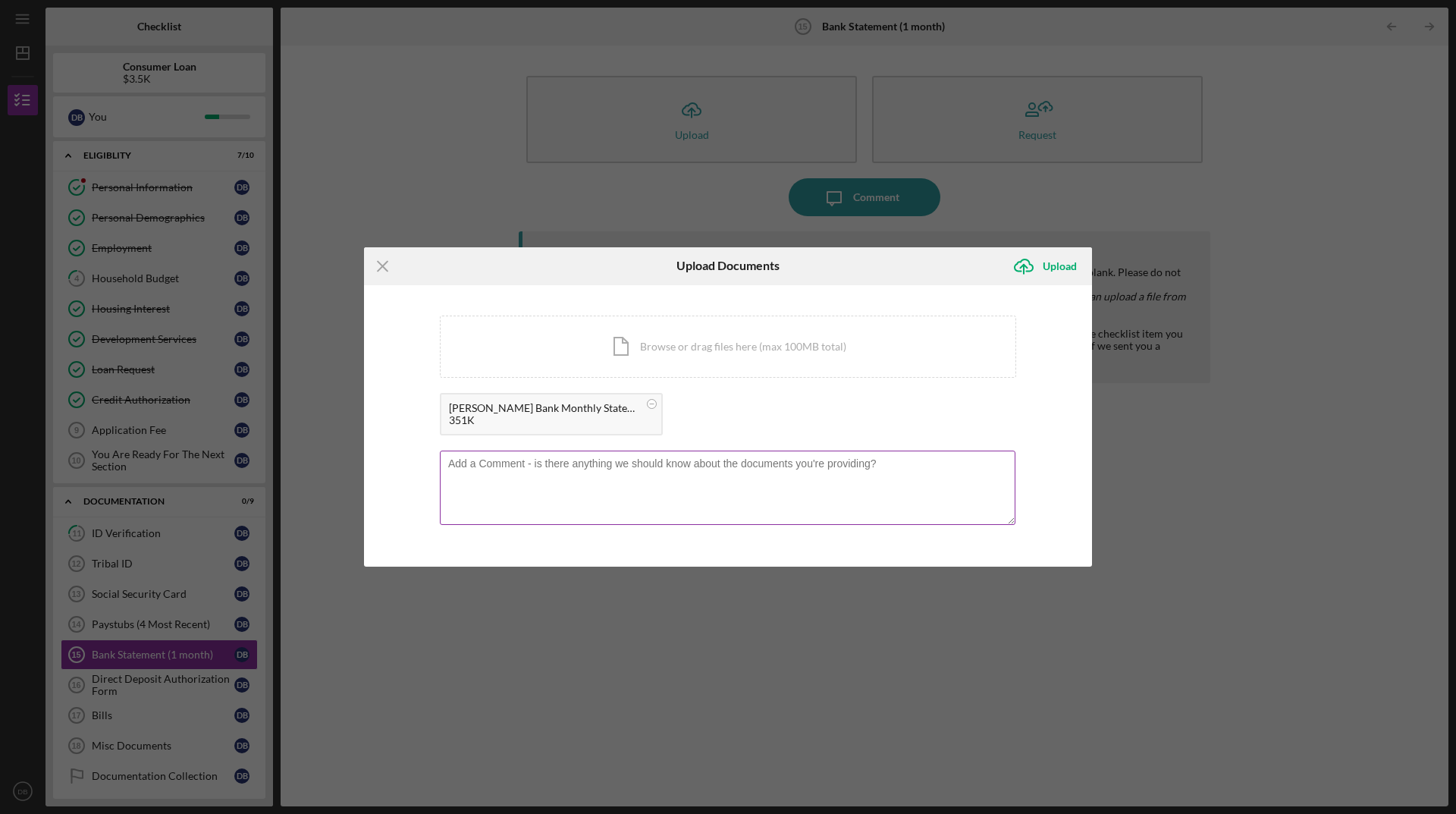
click at [562, 473] on textarea at bounding box center [727, 488] width 576 height 75
type textarea "Monthly Bank Statement"
click at [1052, 277] on div "Upload" at bounding box center [1060, 266] width 34 height 30
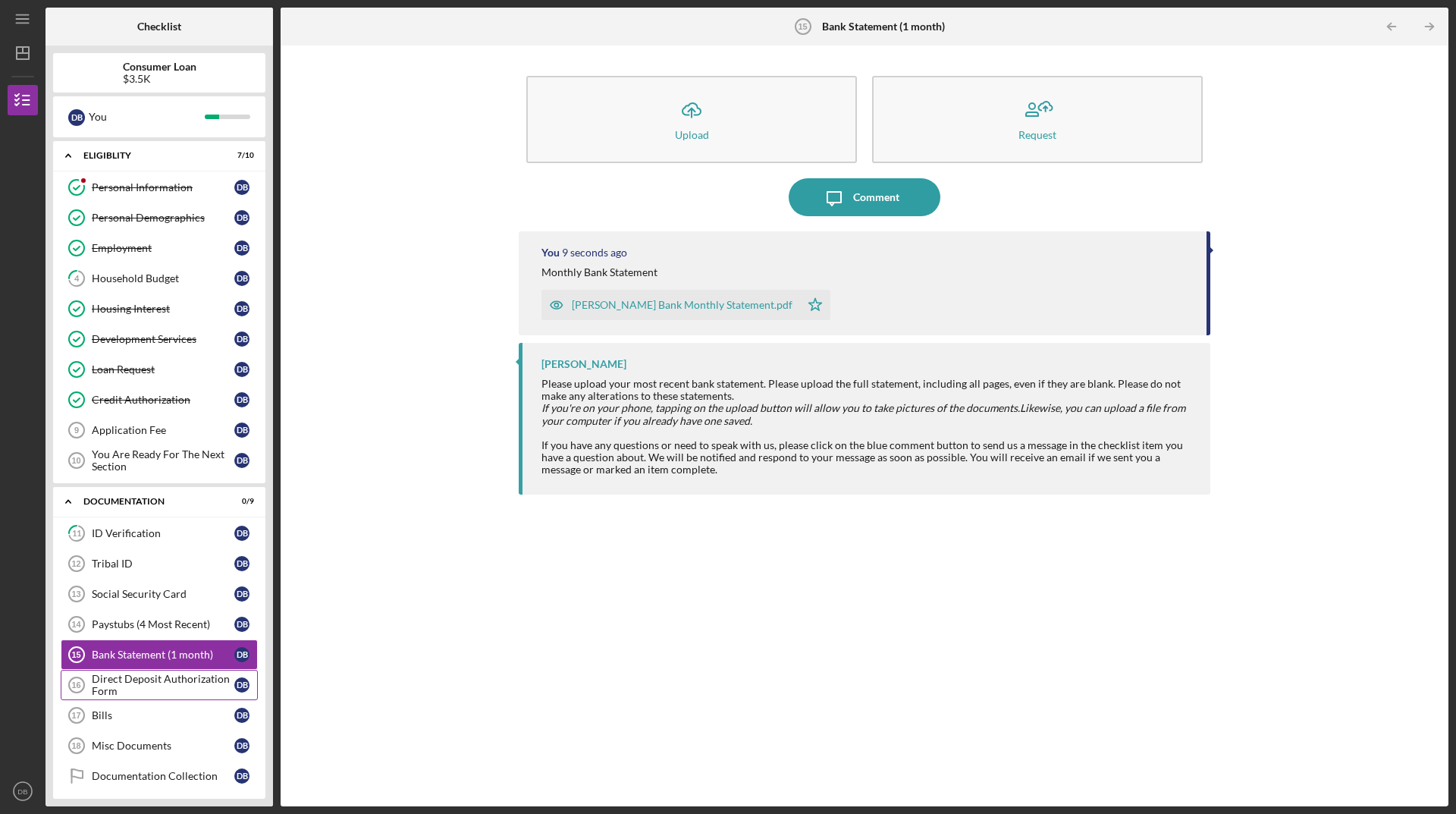
click at [158, 692] on div "Direct Deposit Authorization Form" at bounding box center [163, 685] width 143 height 24
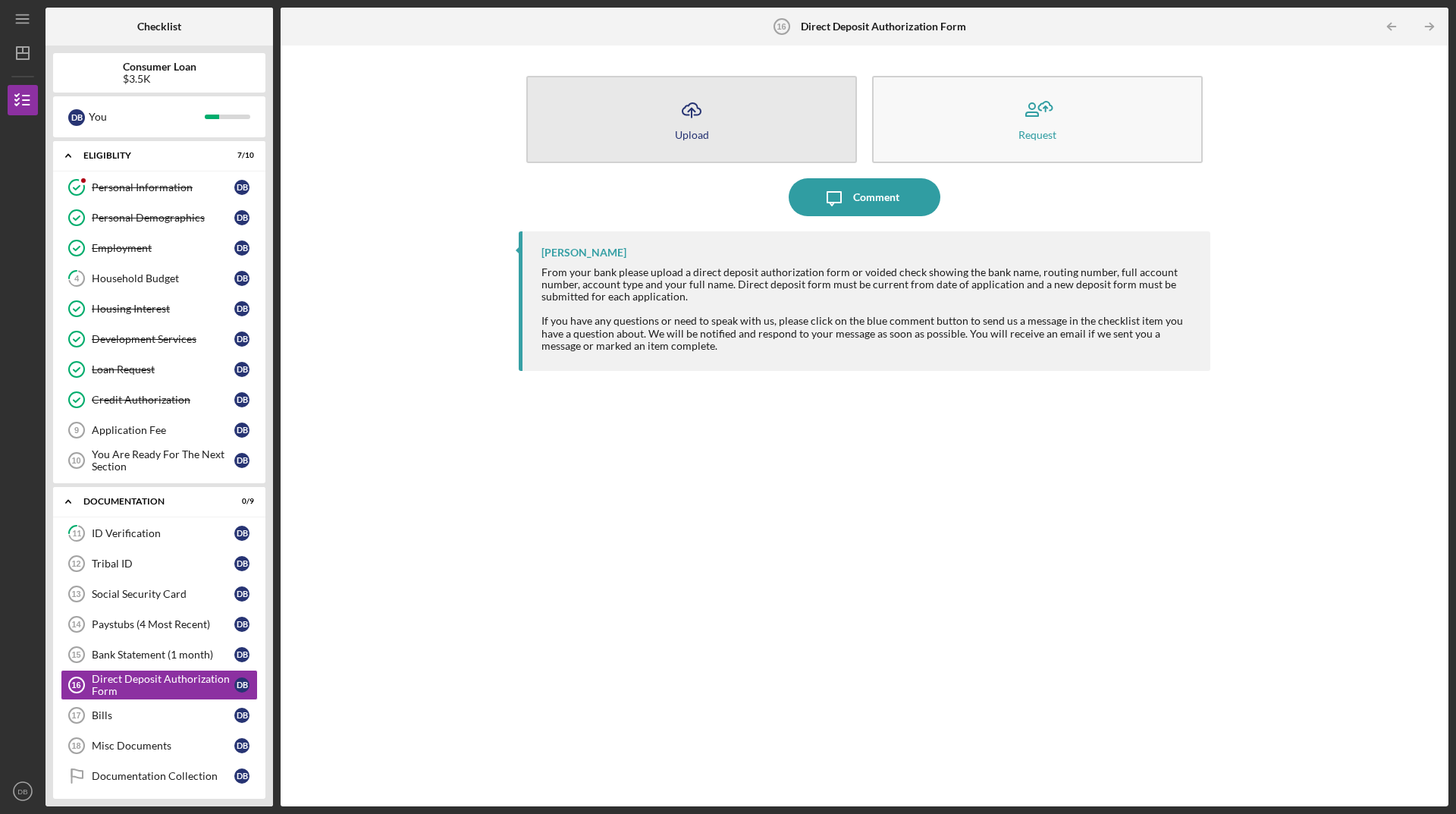
click at [734, 110] on button "Icon/Upload Upload" at bounding box center [692, 120] width 330 height 87
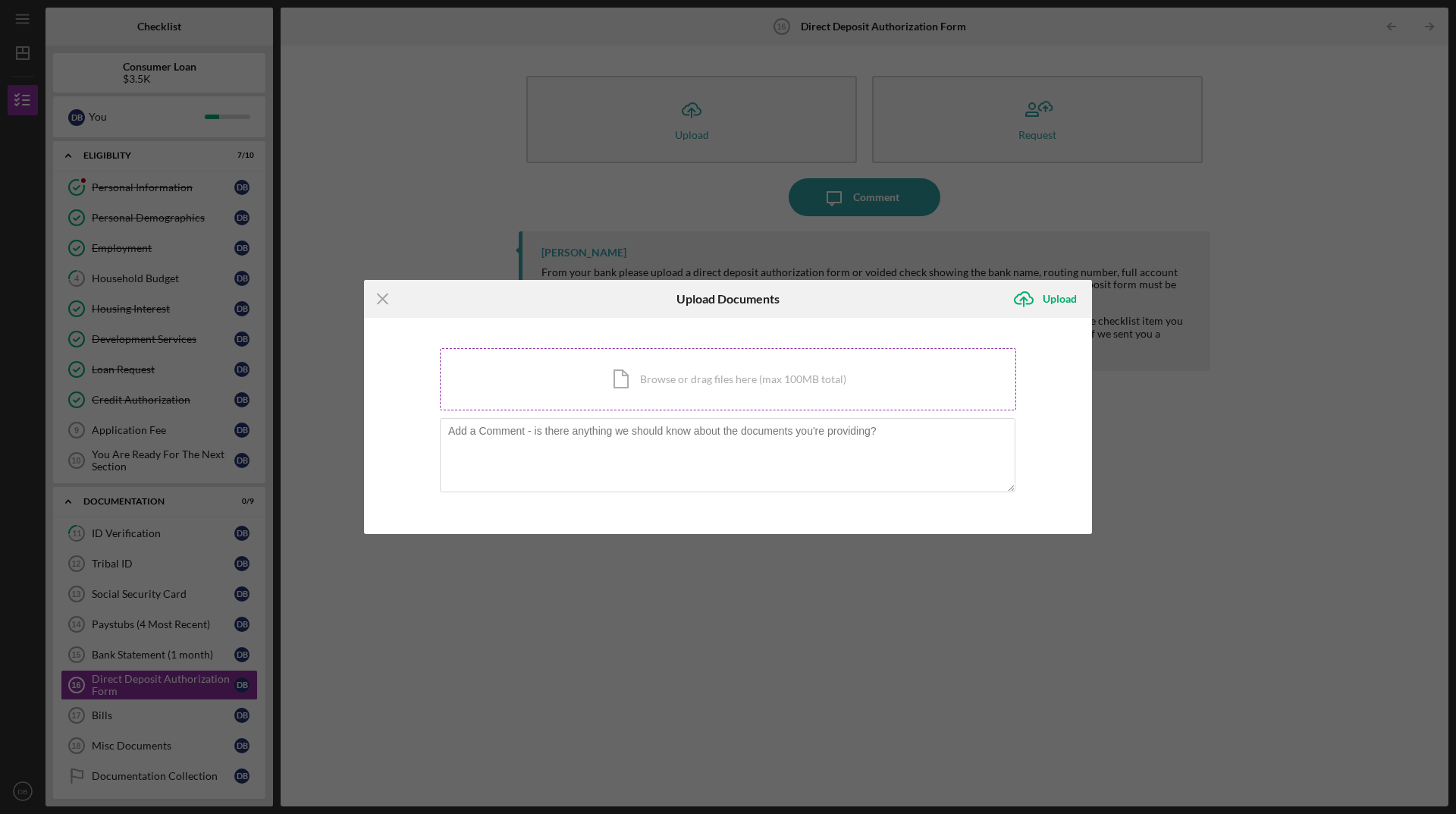
click at [691, 372] on div "Icon/Document Browse or drag files here (max 100MB total) Tap to choose files o…" at bounding box center [728, 379] width 577 height 62
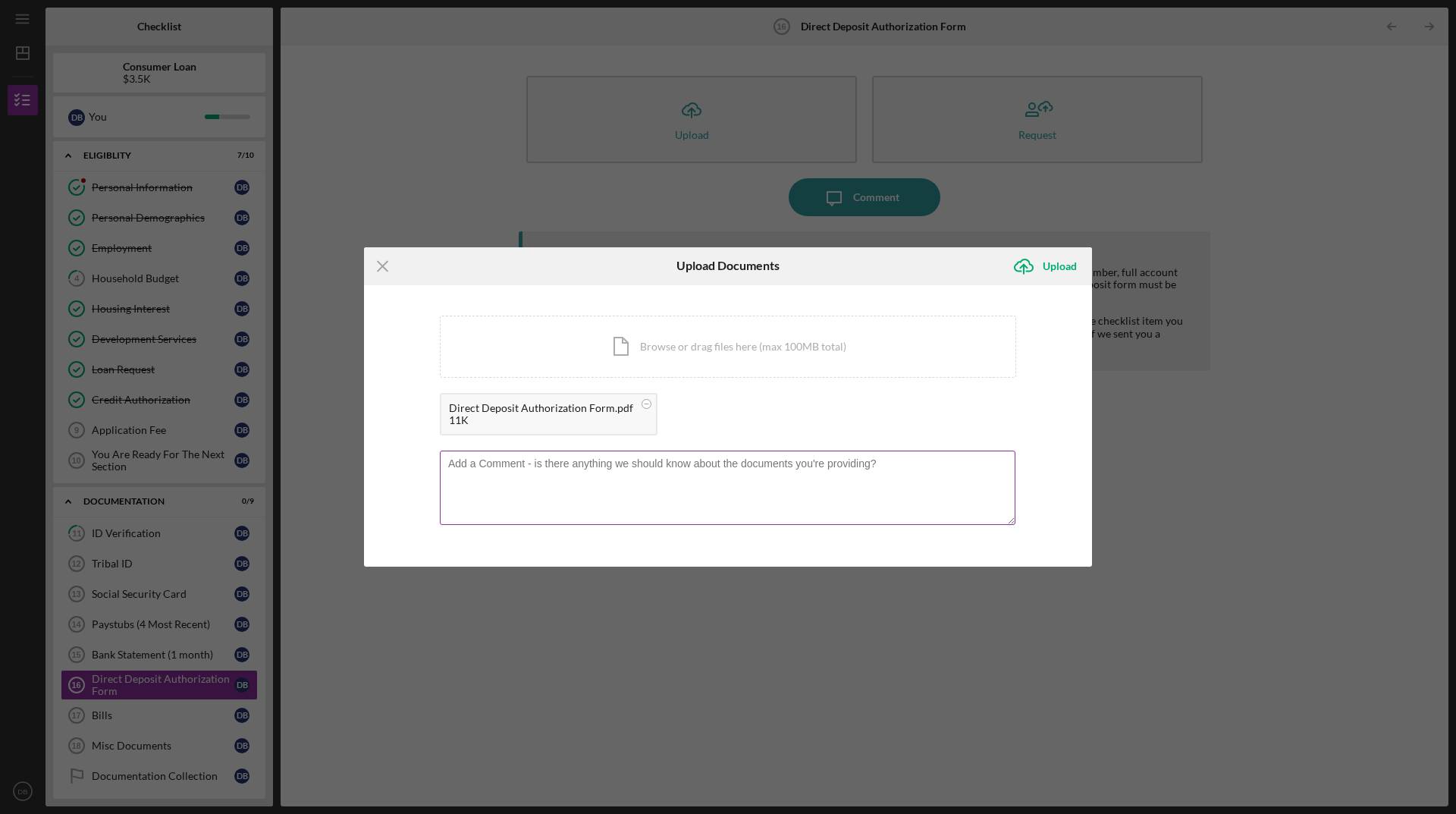
click at [554, 484] on textarea at bounding box center [727, 488] width 576 height 75
type textarea "Direct Deposit Authorization Form"
click at [1053, 267] on div "Upload" at bounding box center [1060, 266] width 34 height 30
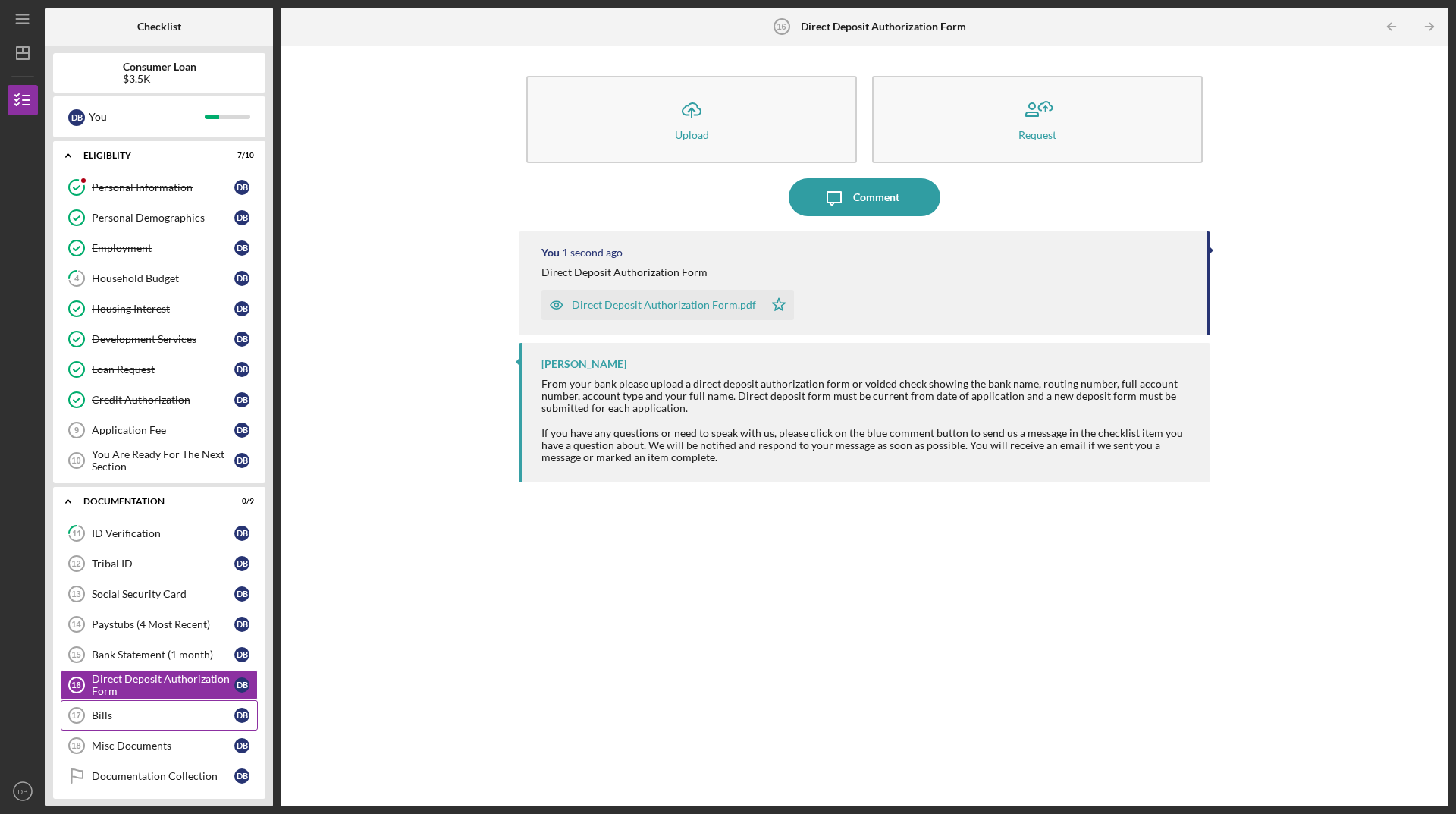
click at [200, 712] on div "Bills" at bounding box center [163, 715] width 143 height 12
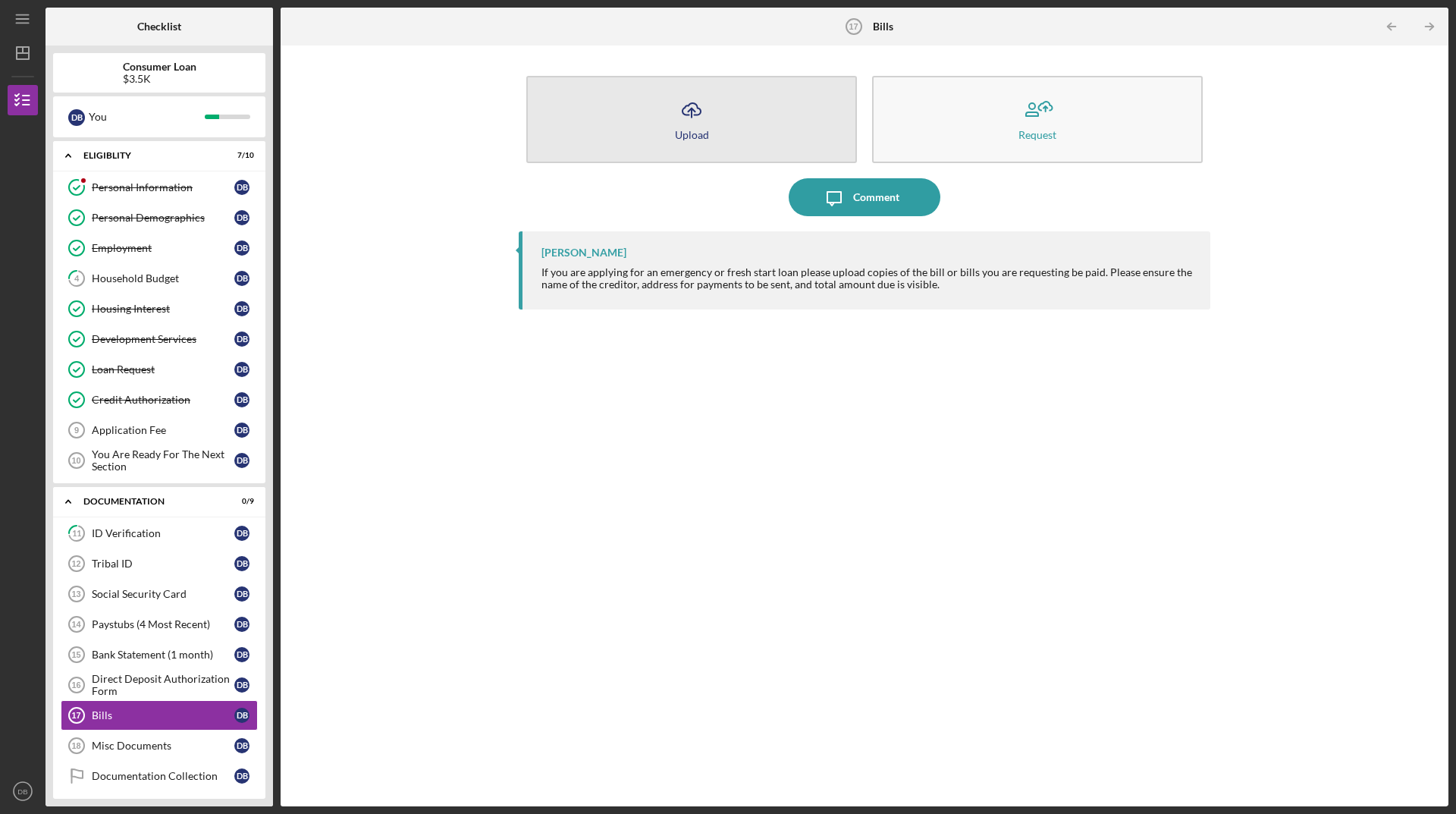
click at [764, 134] on button "Icon/Upload Upload" at bounding box center [692, 120] width 330 height 87
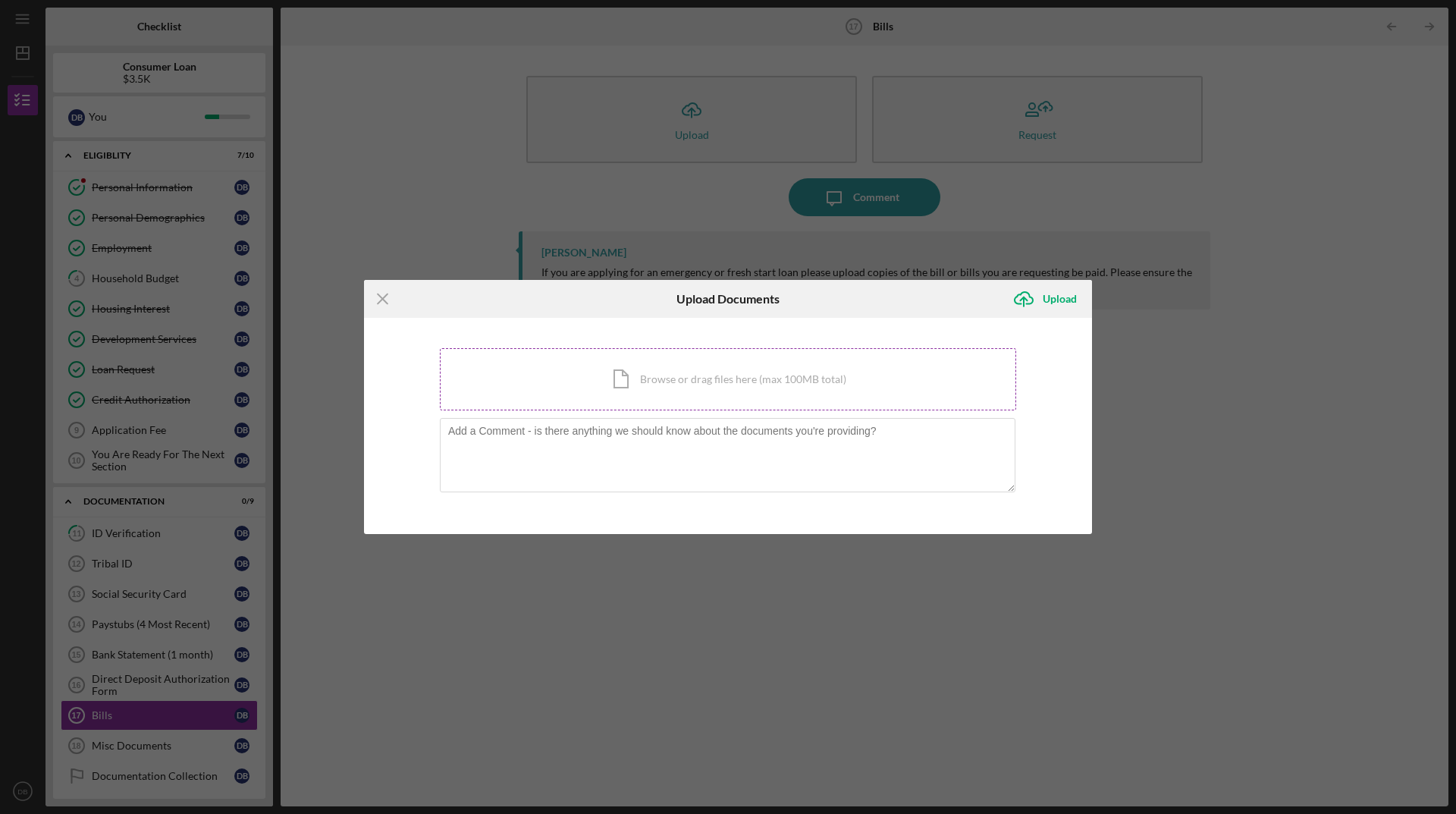
click at [679, 385] on div "Icon/Document Browse or drag files here (max 100MB total) Tap to choose files o…" at bounding box center [728, 379] width 577 height 62
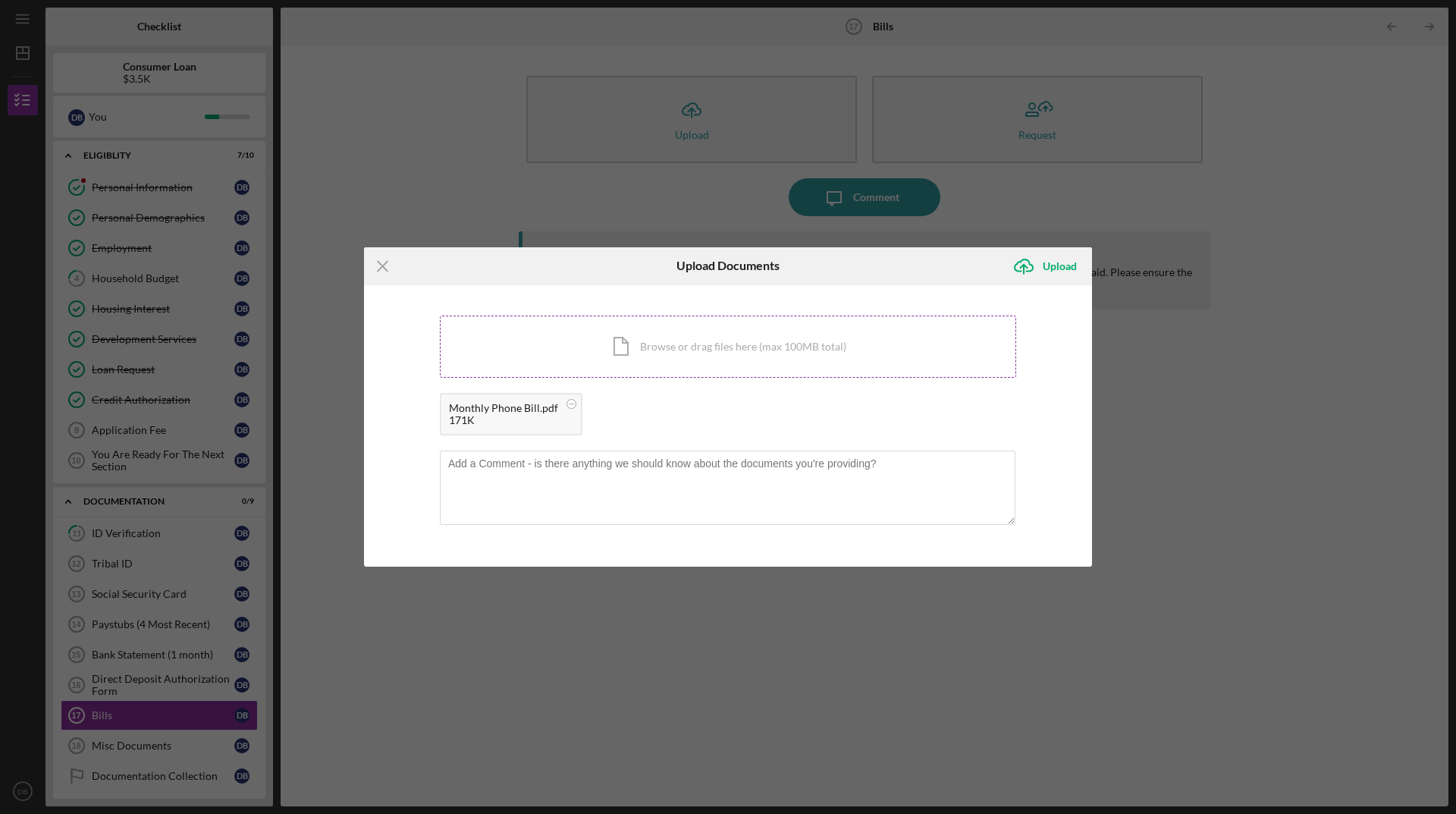
click at [701, 353] on div "Icon/Document Browse or drag files here (max 100MB total) Tap to choose files o…" at bounding box center [728, 347] width 577 height 62
click at [724, 351] on div "Icon/Document Browse or drag files here (max 100MB total) Tap to choose files o…" at bounding box center [728, 347] width 577 height 62
click at [757, 357] on div "Icon/Document Browse or drag files here (max 100MB total) Tap to choose files o…" at bounding box center [728, 347] width 577 height 62
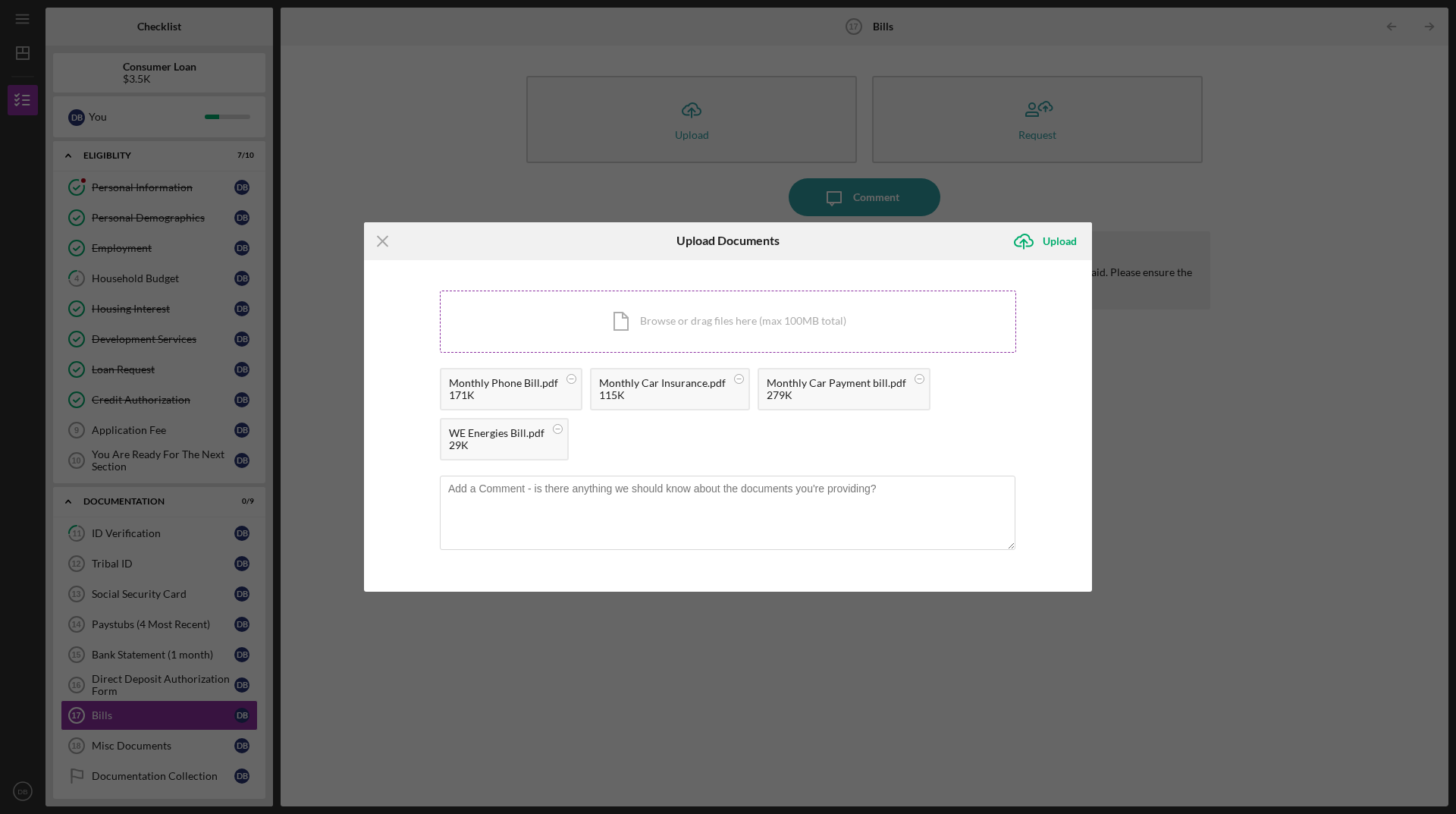
click at [737, 330] on div "Icon/Document Browse or drag files here (max 100MB total) Tap to choose files o…" at bounding box center [728, 322] width 577 height 62
click at [609, 503] on textarea at bounding box center [727, 513] width 576 height 75
type textarea "Bills"
click at [1049, 245] on div "Upload" at bounding box center [1060, 241] width 34 height 30
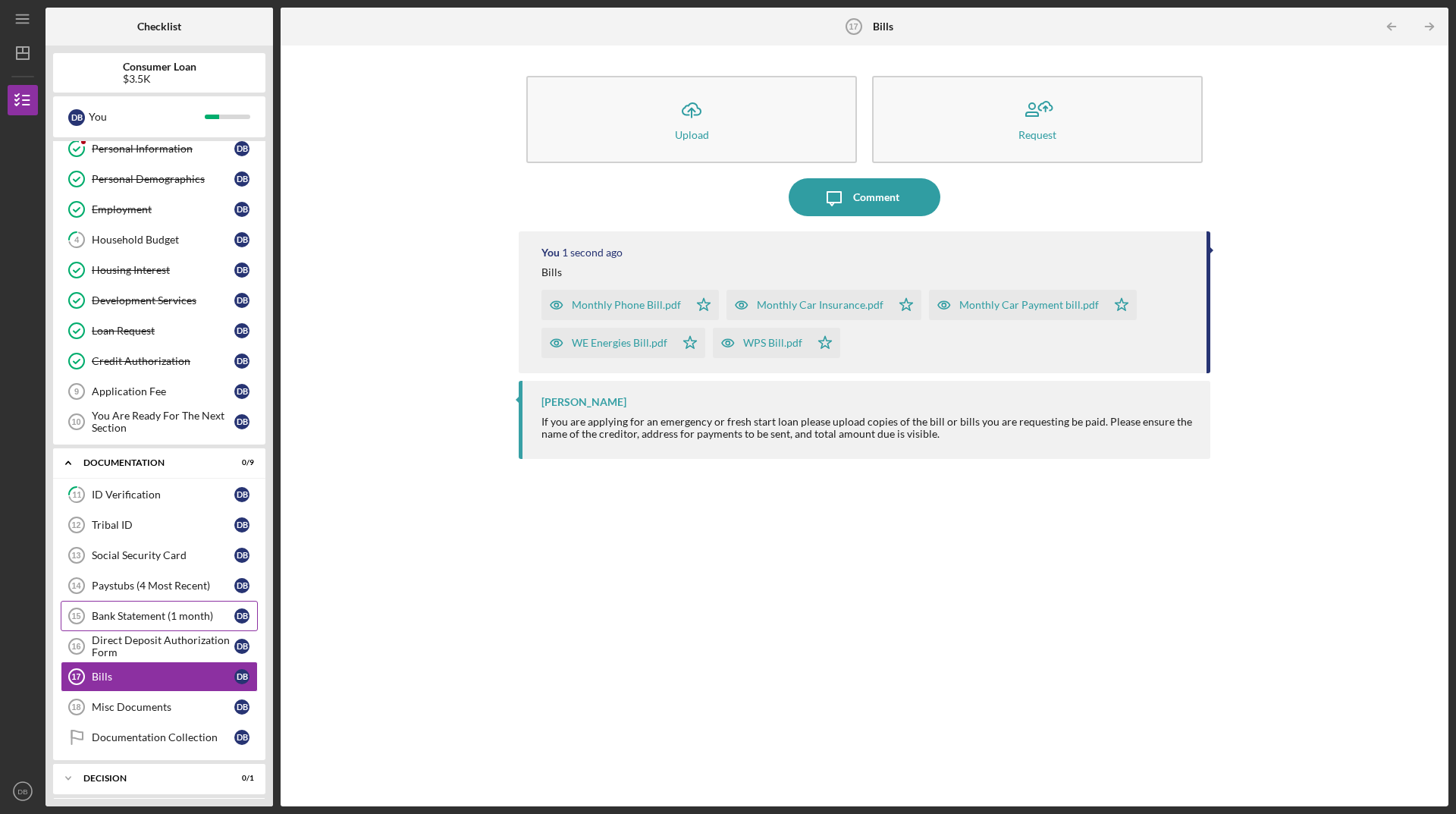
scroll to position [110, 0]
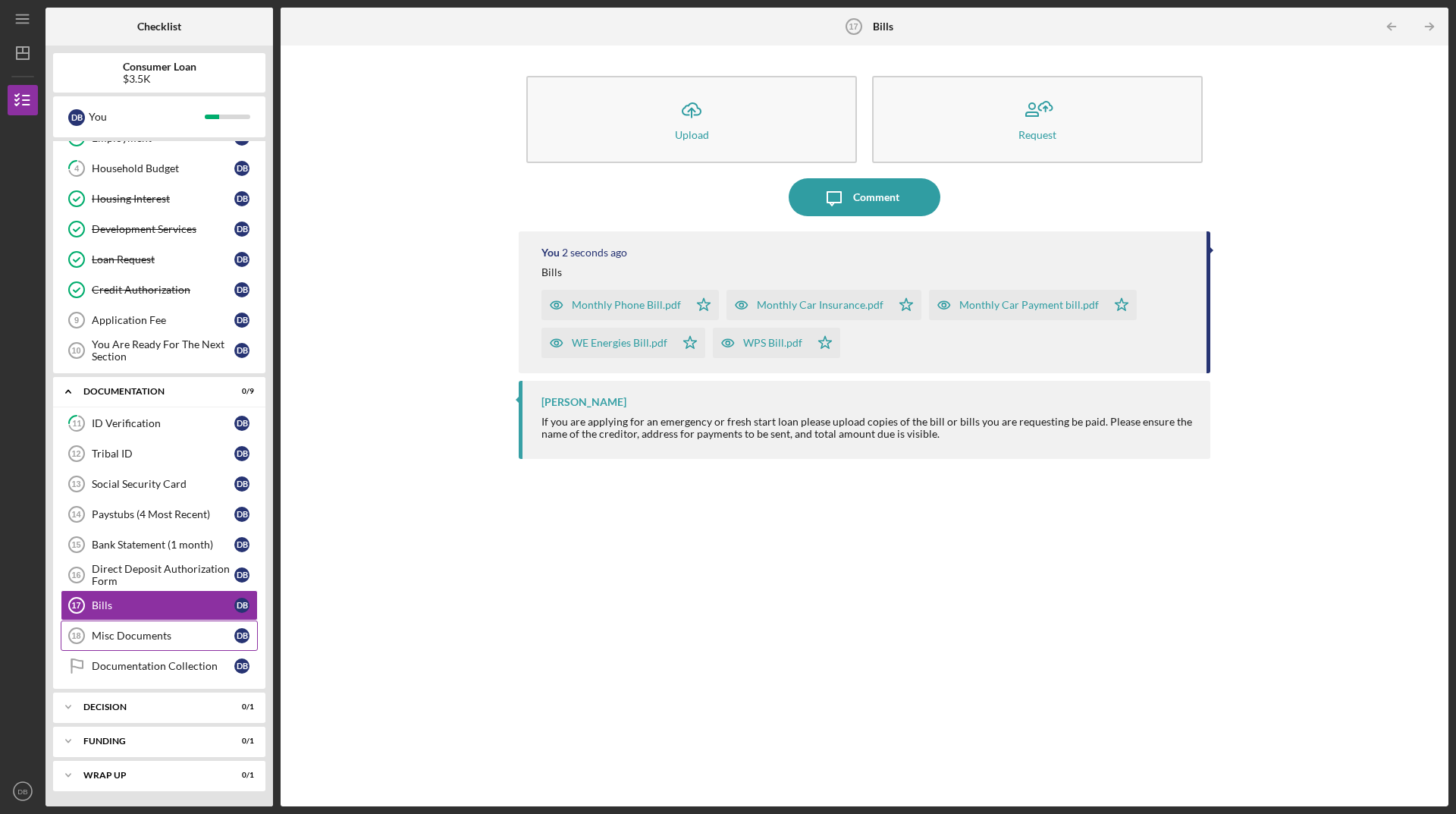
click at [171, 643] on link "Misc Documents 18 Misc Documents D B" at bounding box center [160, 635] width 198 height 30
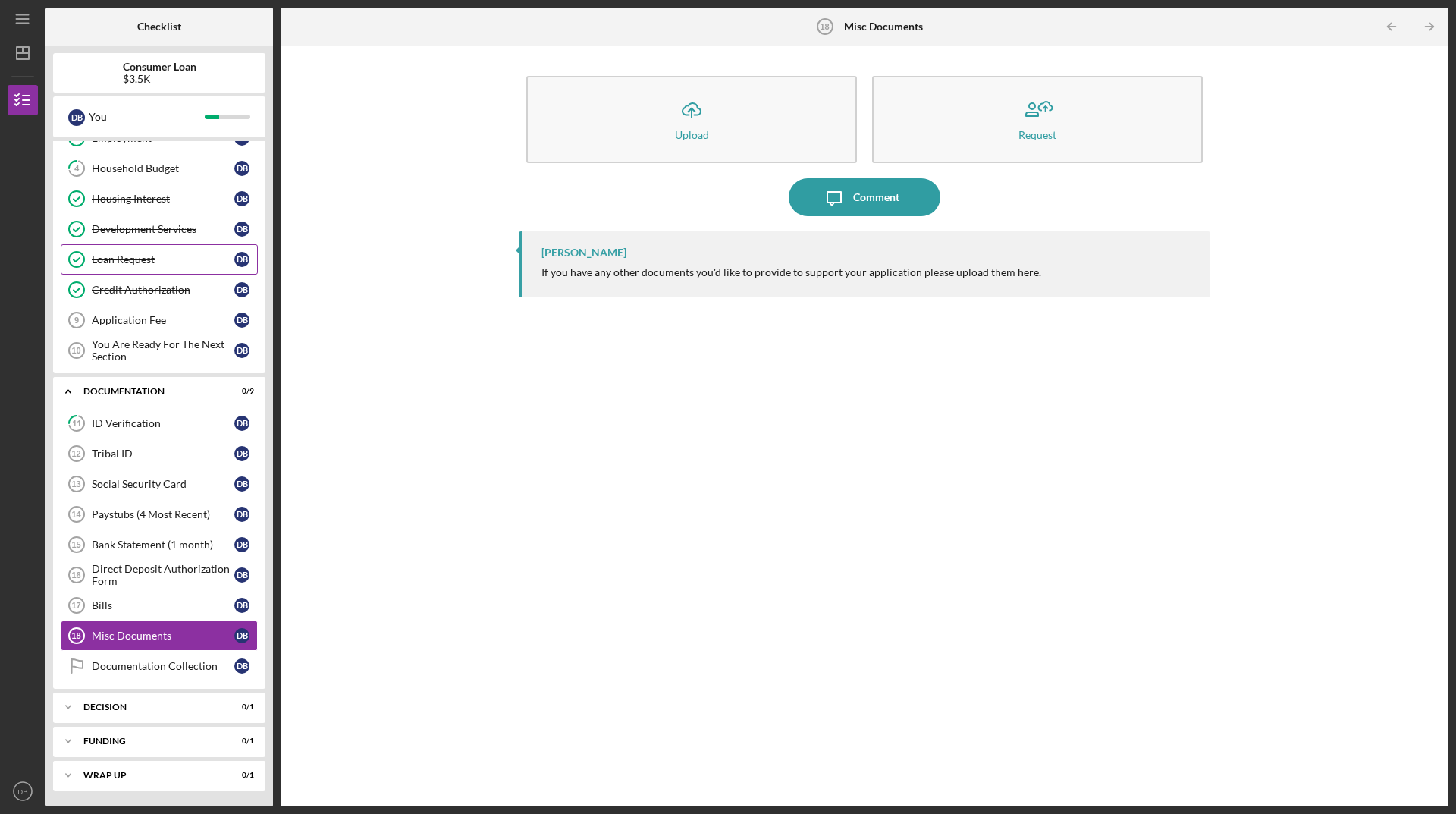
click at [189, 262] on div "Loan Request" at bounding box center [163, 259] width 143 height 12
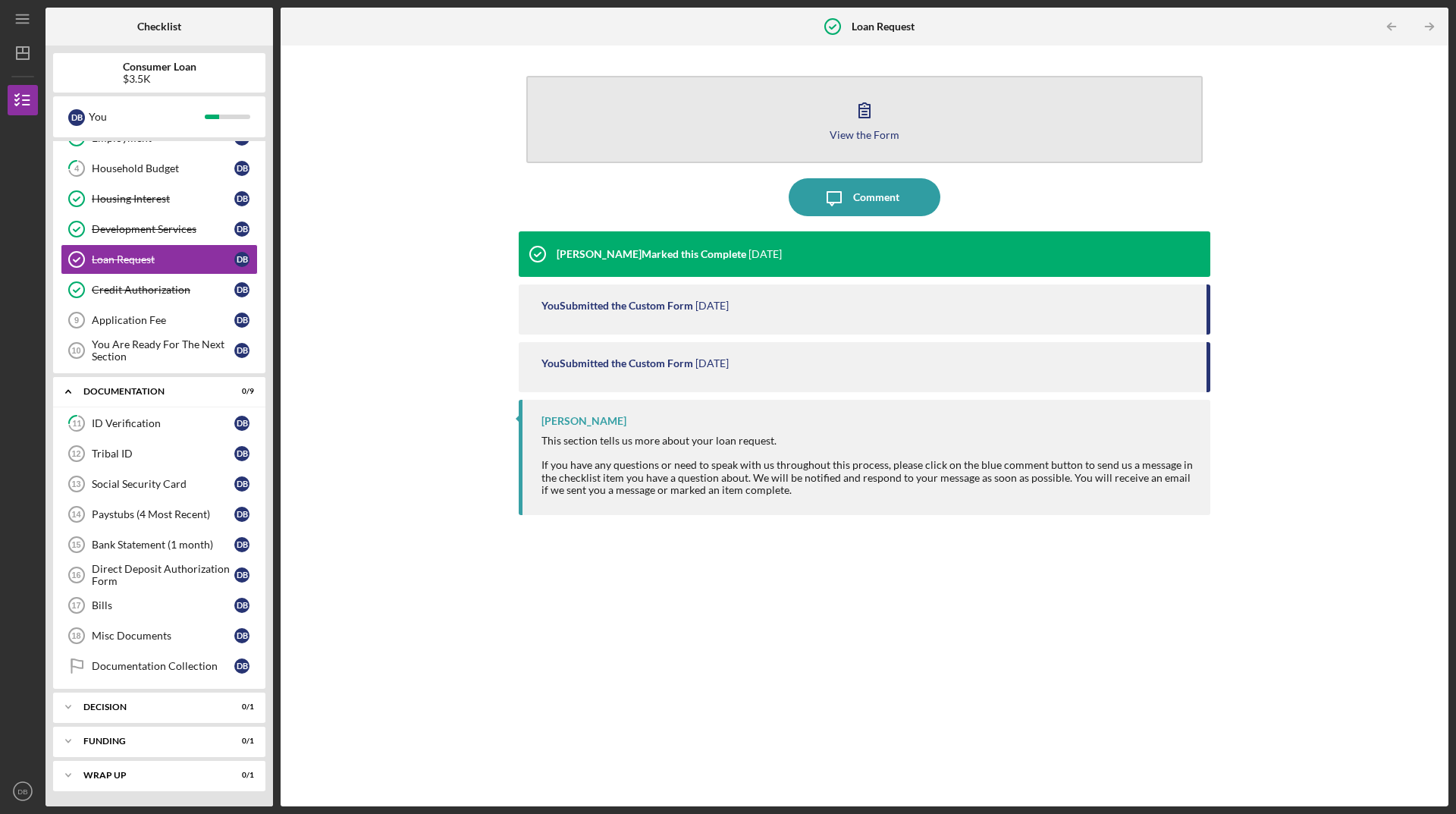
click at [890, 141] on button "View the Form Form" at bounding box center [864, 120] width 676 height 87
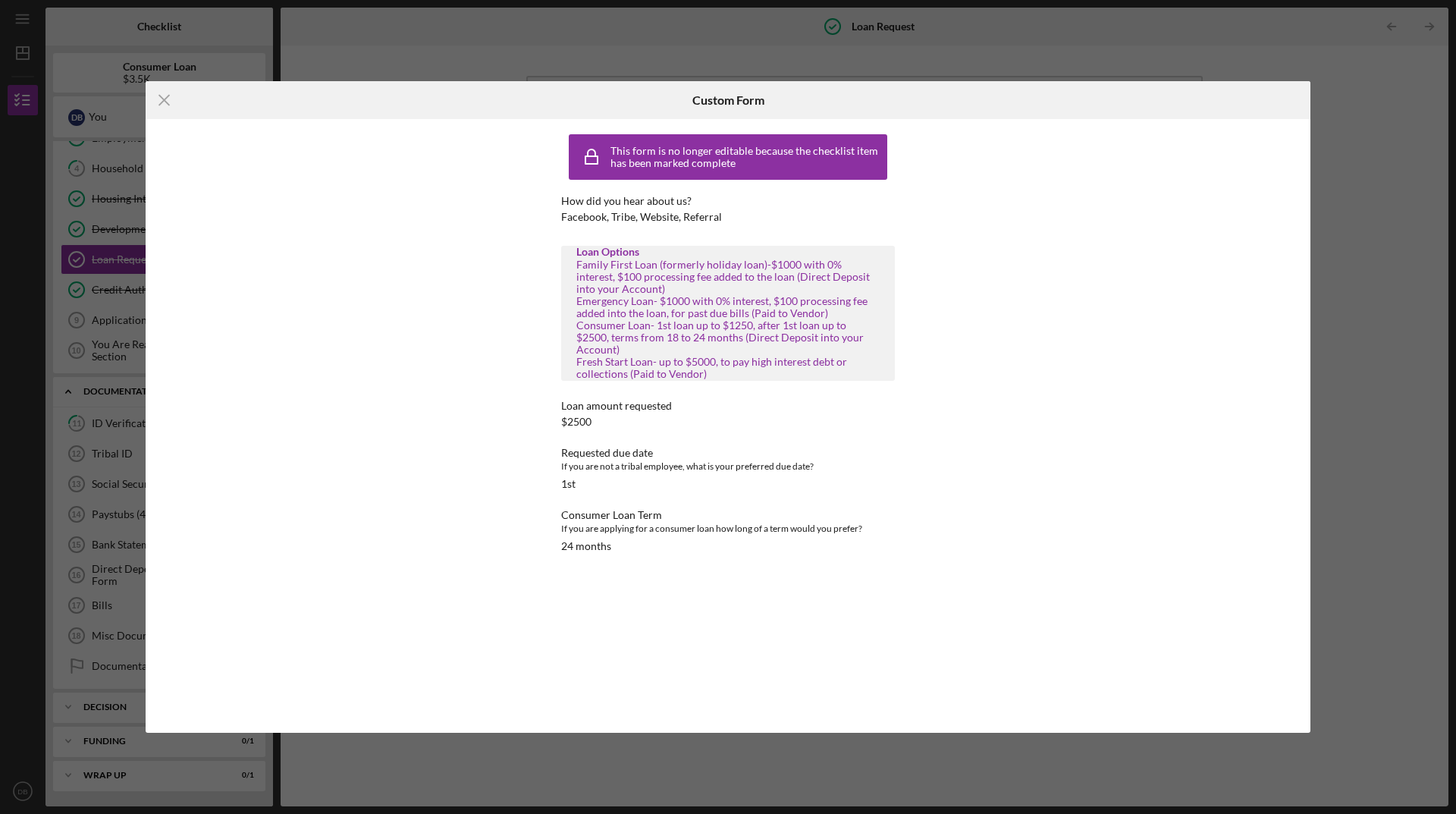
click at [1368, 185] on div "Icon/Menu Close Custom Form This form is no longer editable because the checkli…" at bounding box center [728, 407] width 1456 height 814
click at [1371, 238] on div "Icon/Menu Close Custom Form This form is no longer editable because the checkli…" at bounding box center [728, 407] width 1456 height 814
click at [1354, 368] on div "Icon/Menu Close Custom Form This form is no longer editable because the checkli…" at bounding box center [728, 407] width 1456 height 814
click at [1079, 747] on div "Icon/Menu Close Custom Form This form is no longer editable because the checkli…" at bounding box center [728, 407] width 1456 height 814
click at [846, 772] on div "Icon/Menu Close Custom Form This form is no longer editable because the checkli…" at bounding box center [728, 407] width 1456 height 814
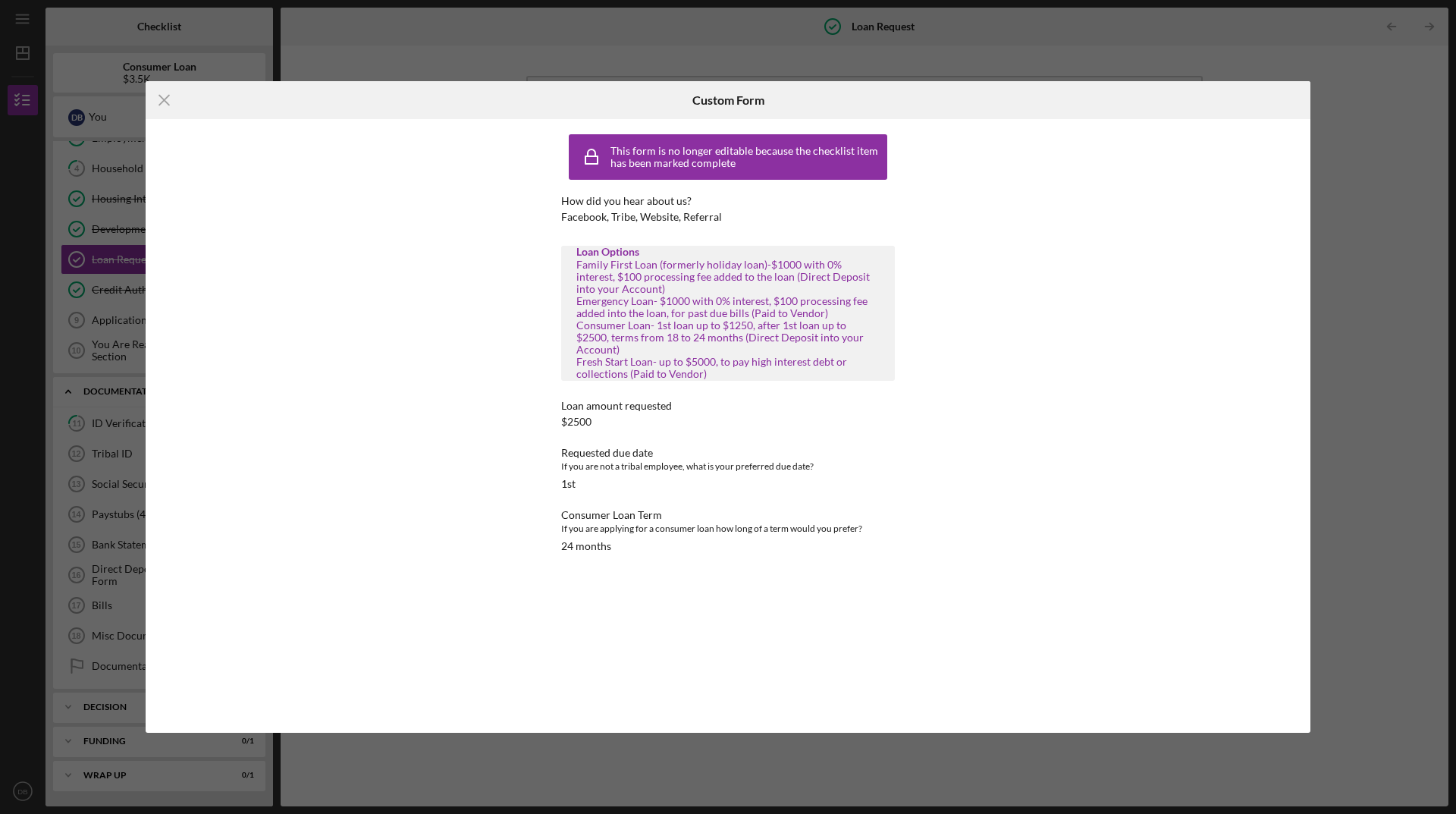
click at [832, 768] on div "Icon/Menu Close Custom Form This form is no longer editable because the checkli…" at bounding box center [728, 407] width 1456 height 814
click at [151, 103] on icon "Icon/Menu Close" at bounding box center [164, 100] width 38 height 38
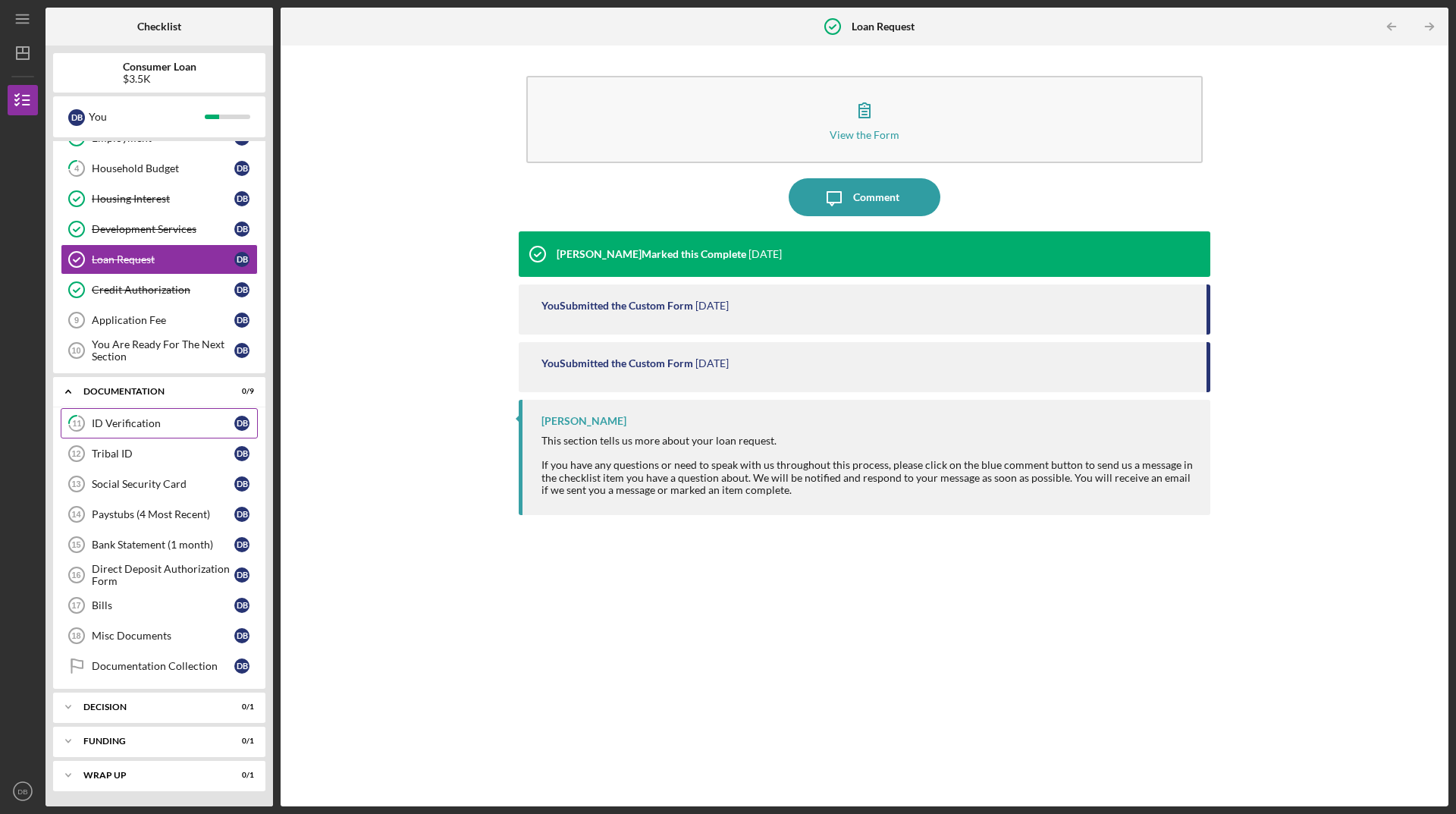
click at [174, 424] on div "ID Verification" at bounding box center [163, 423] width 143 height 12
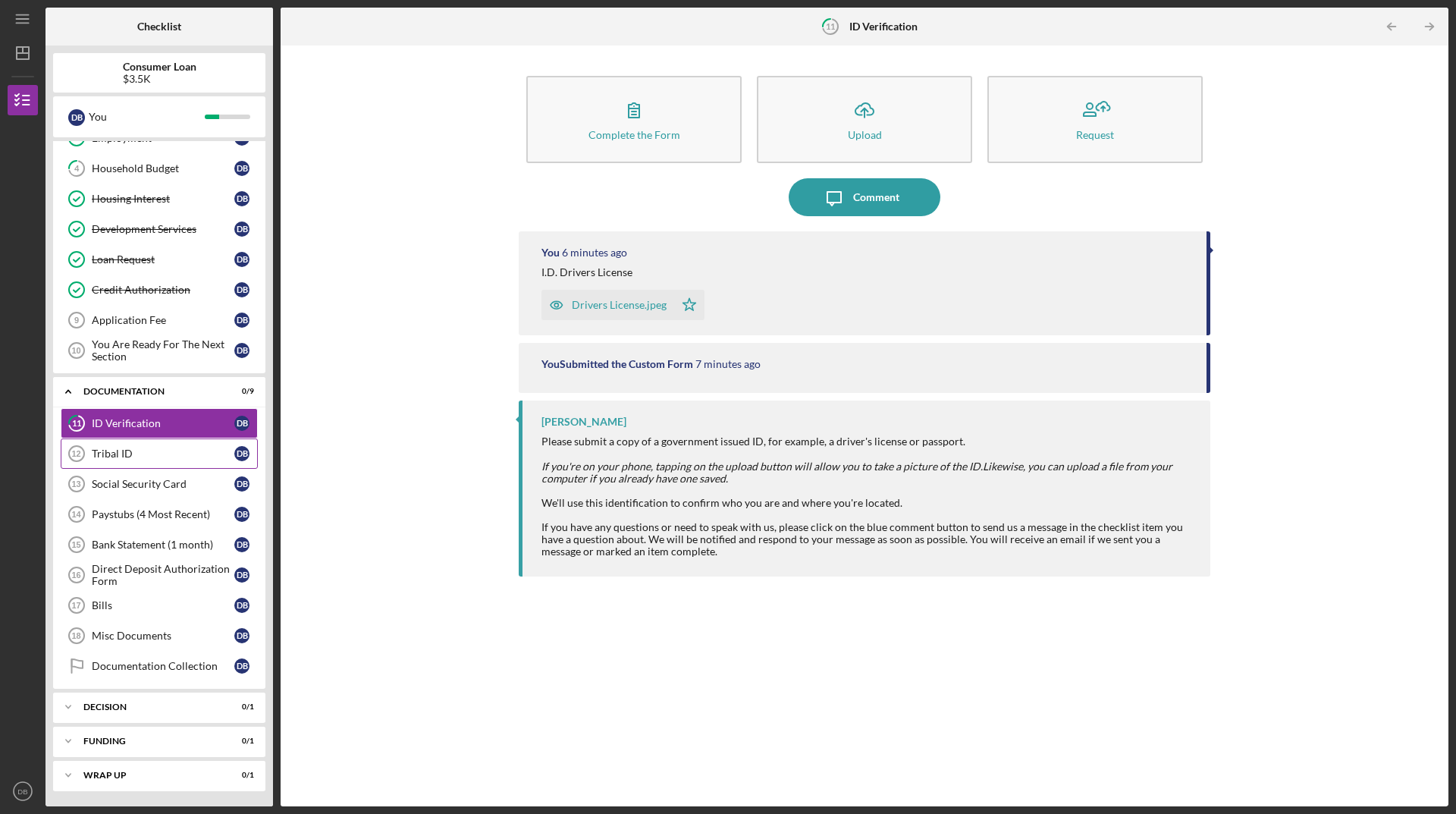
click at [164, 453] on div "Tribal ID" at bounding box center [163, 454] width 143 height 12
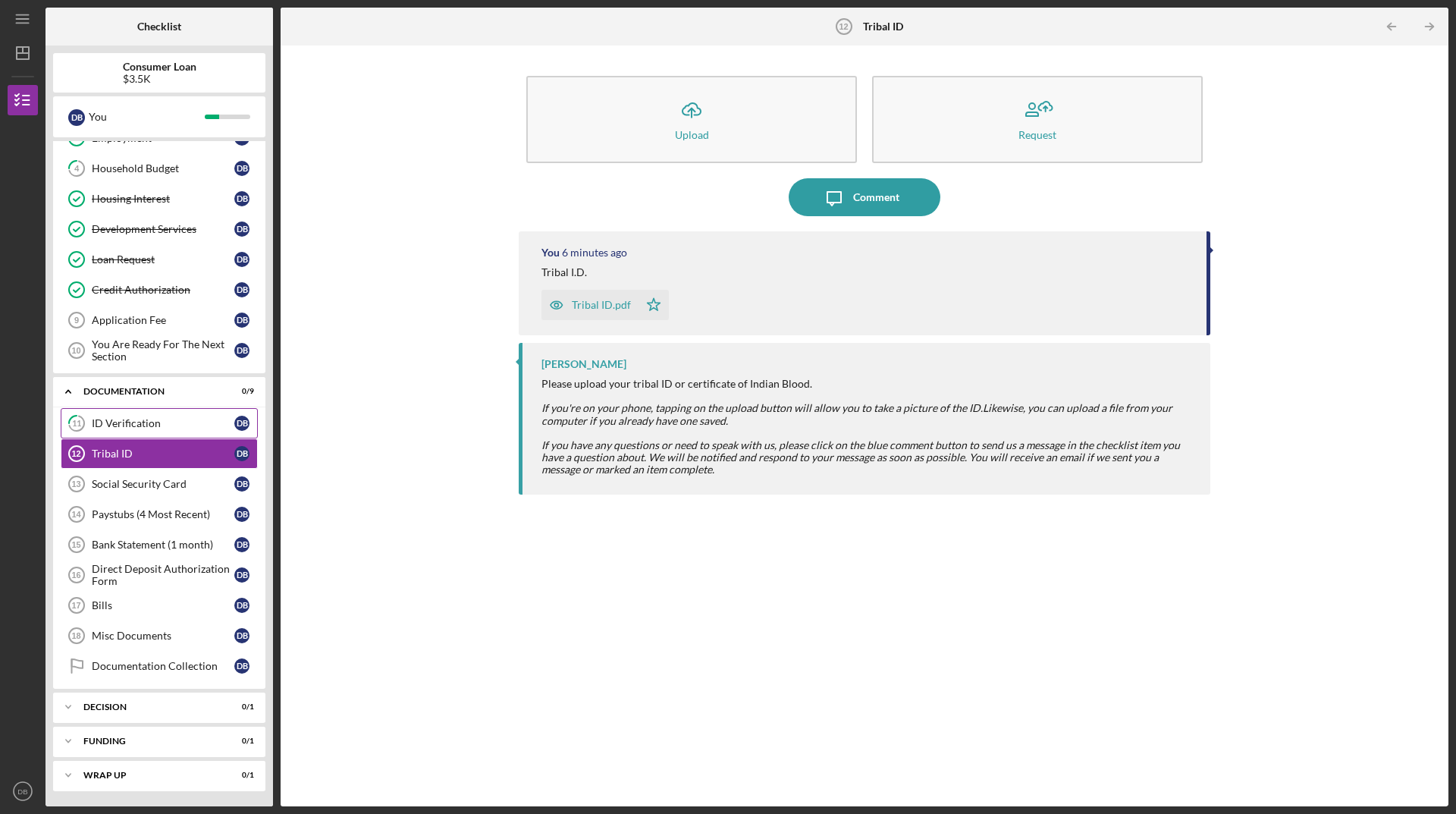
click at [163, 428] on div "ID Verification" at bounding box center [163, 423] width 143 height 12
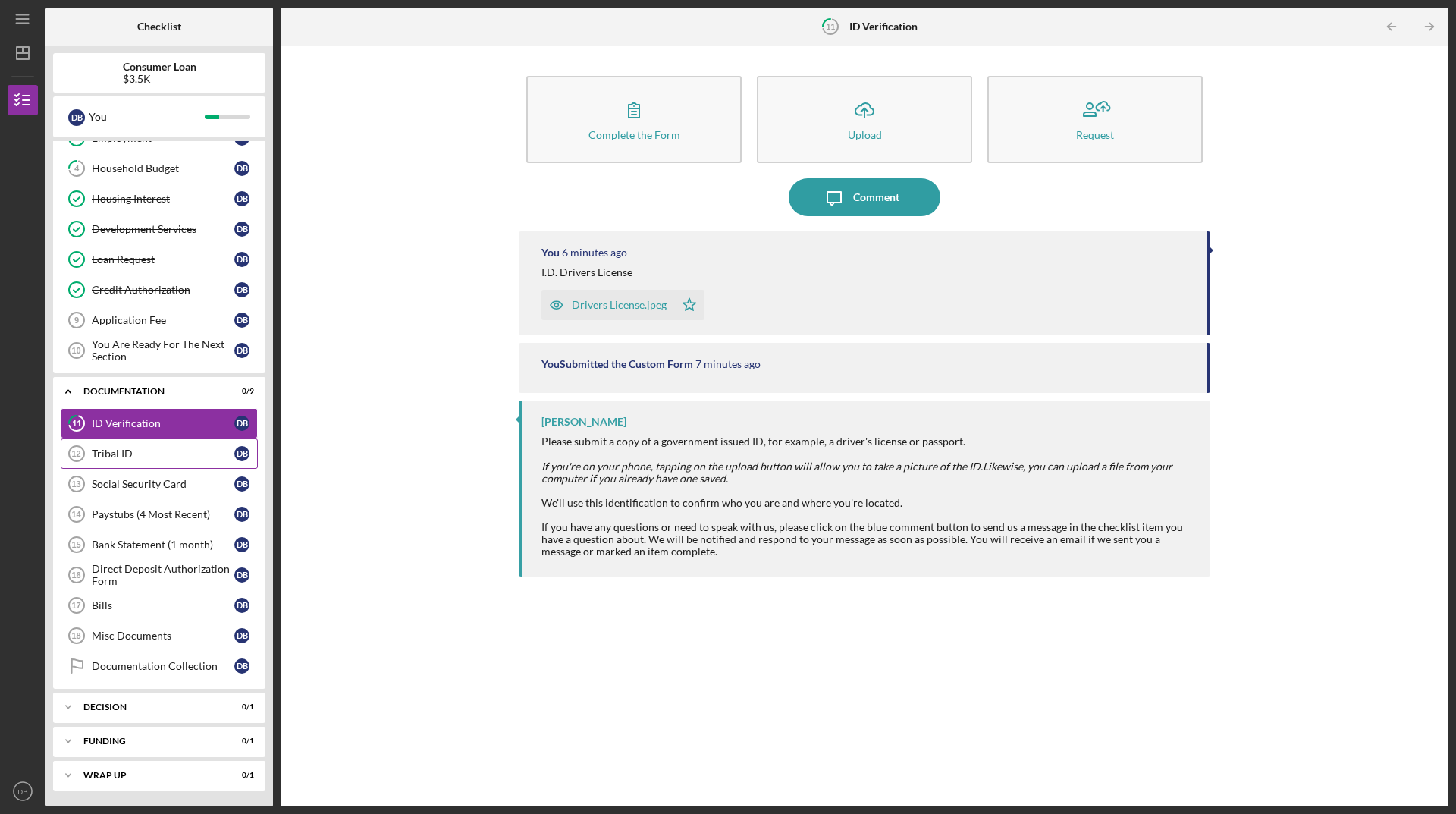
click at [163, 444] on link "Tribal ID 12 Tribal ID D B" at bounding box center [160, 453] width 198 height 30
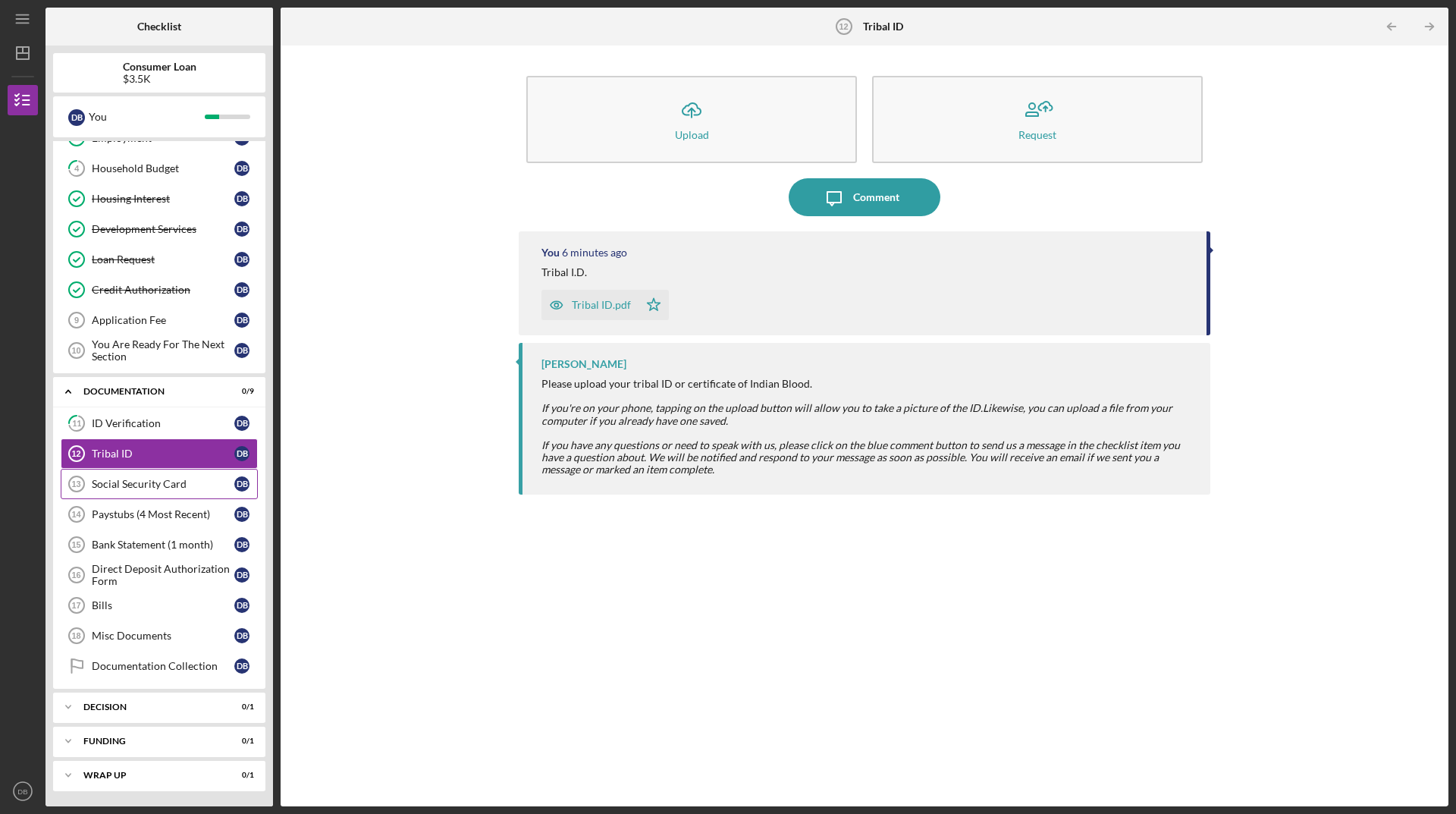
click at [158, 477] on link "Social Security Card 13 Social Security Card D B" at bounding box center [160, 484] width 198 height 30
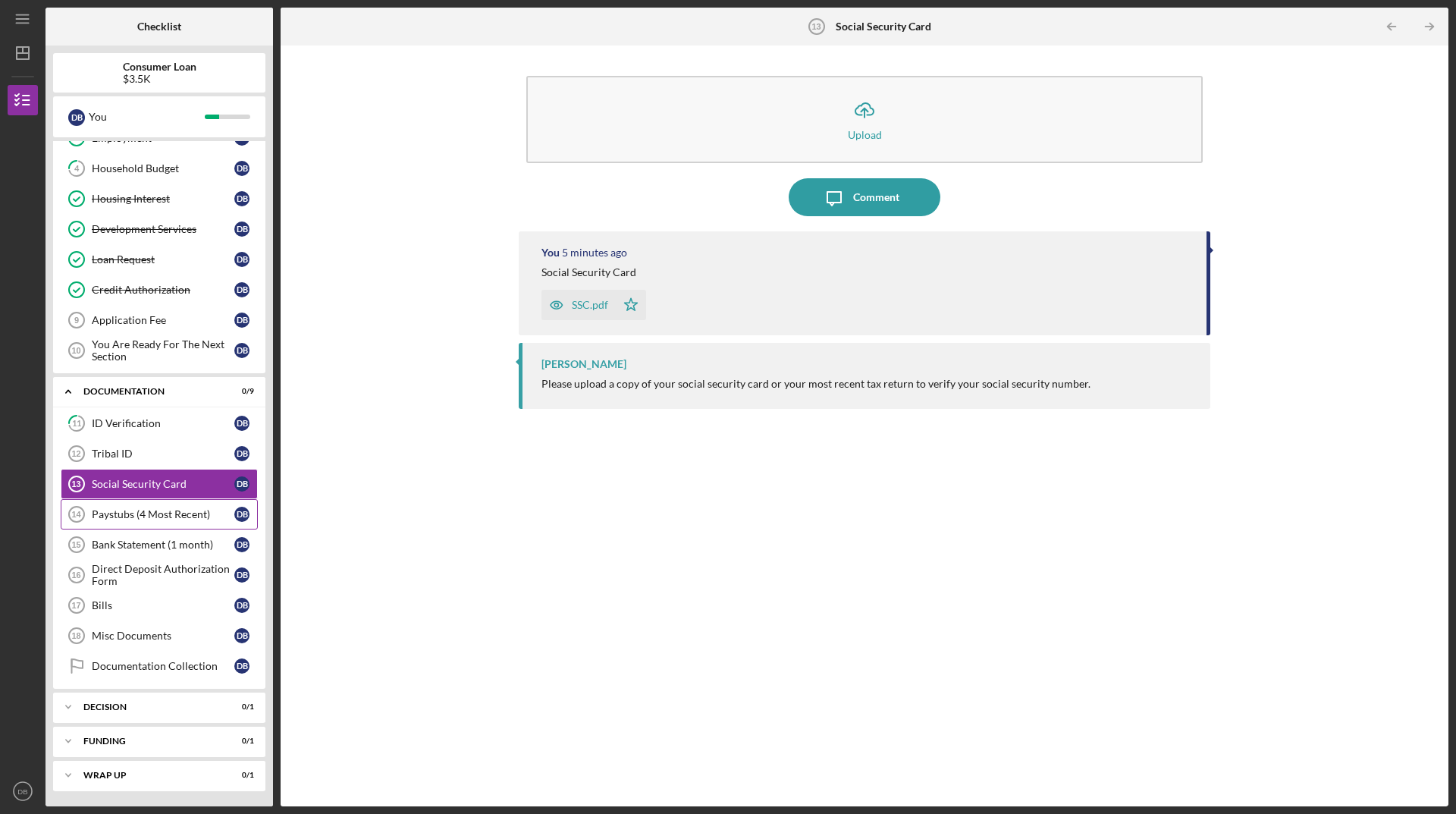
click at [146, 522] on link "Paystubs (4 Most Recent) 14 Paystubs (4 Most Recent) D B" at bounding box center [160, 514] width 198 height 30
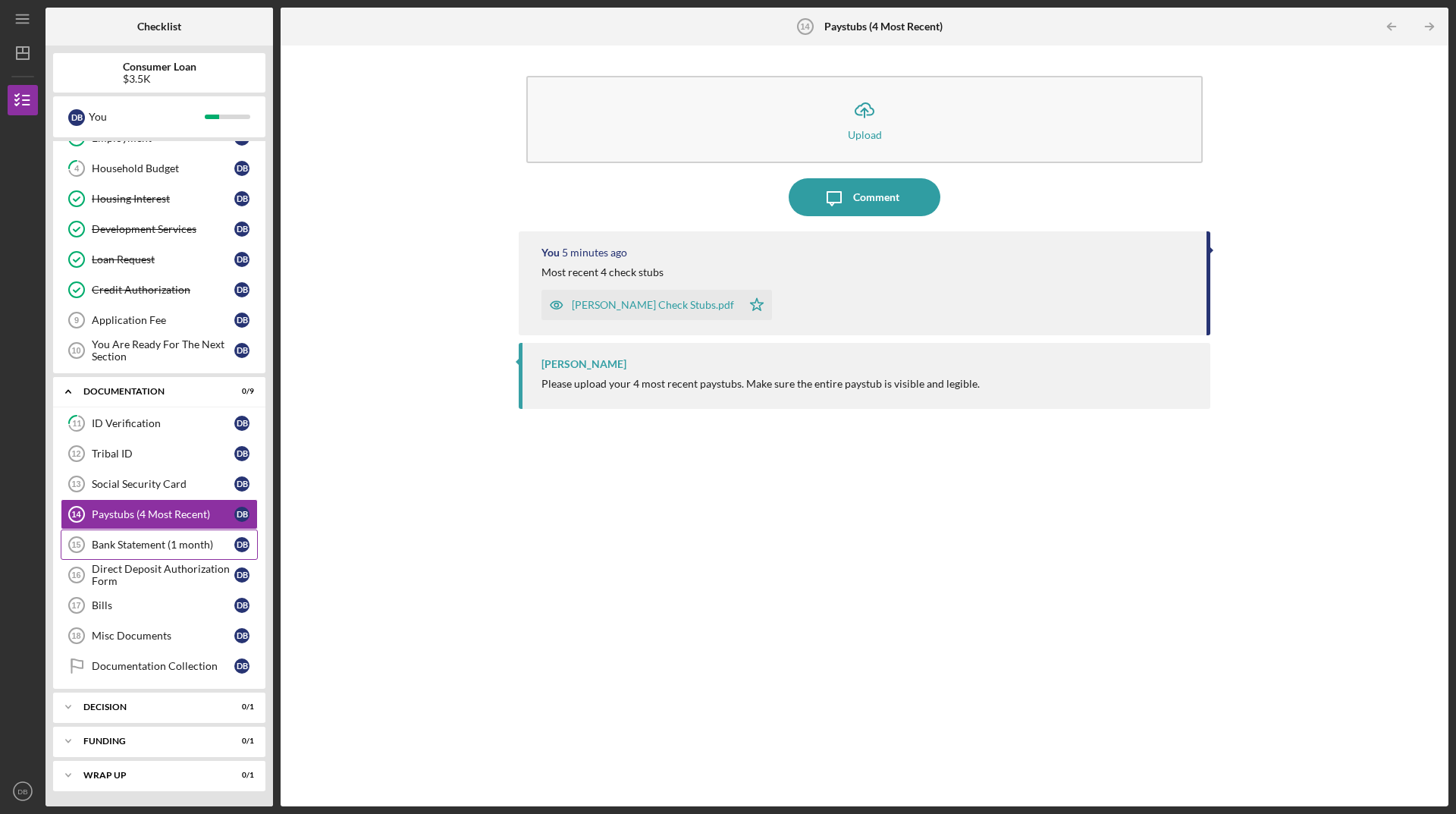
click at [146, 543] on div "Bank Statement (1 month)" at bounding box center [163, 544] width 143 height 12
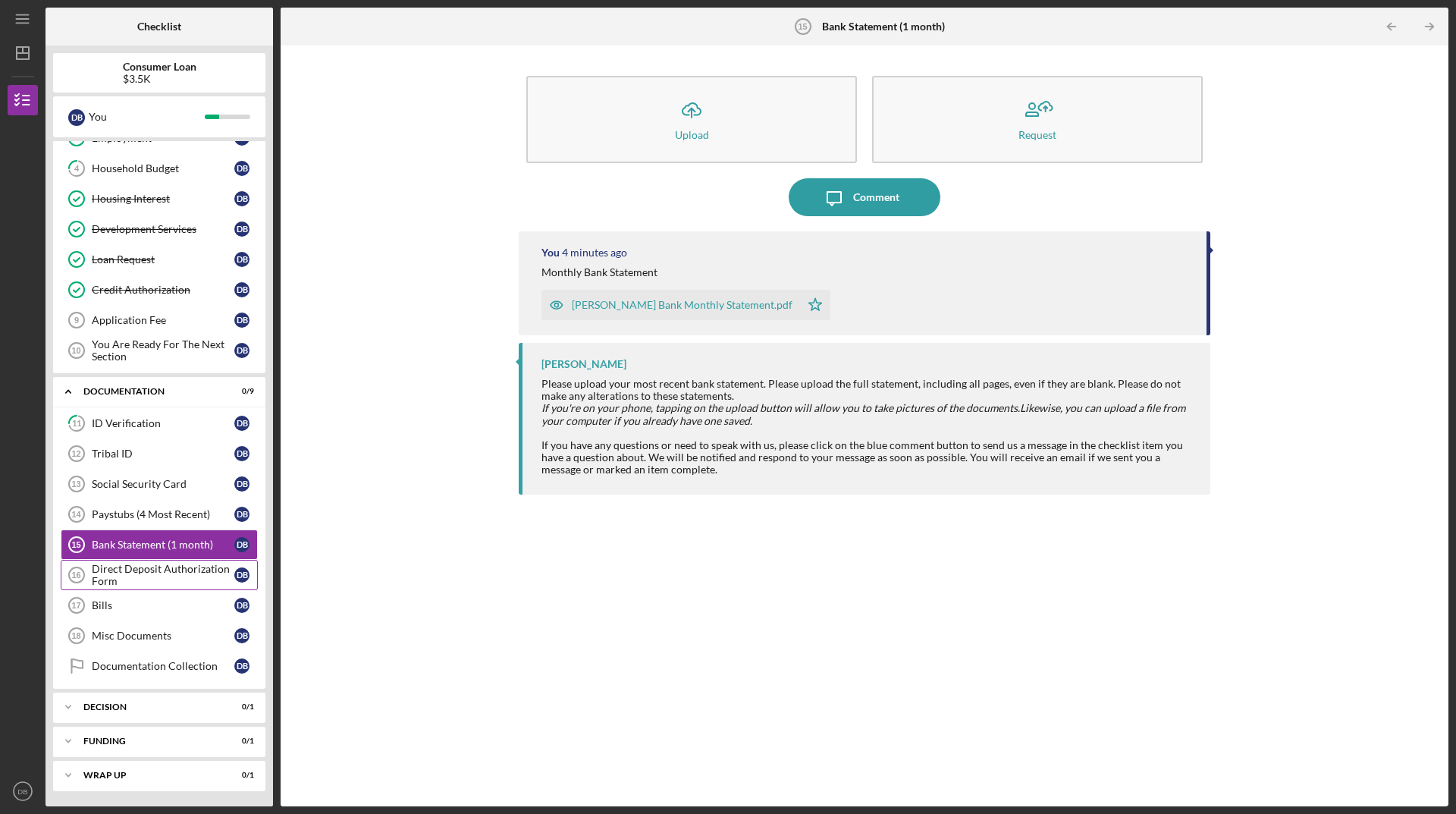
click at [146, 565] on div "Direct Deposit Authorization Form" at bounding box center [163, 575] width 143 height 24
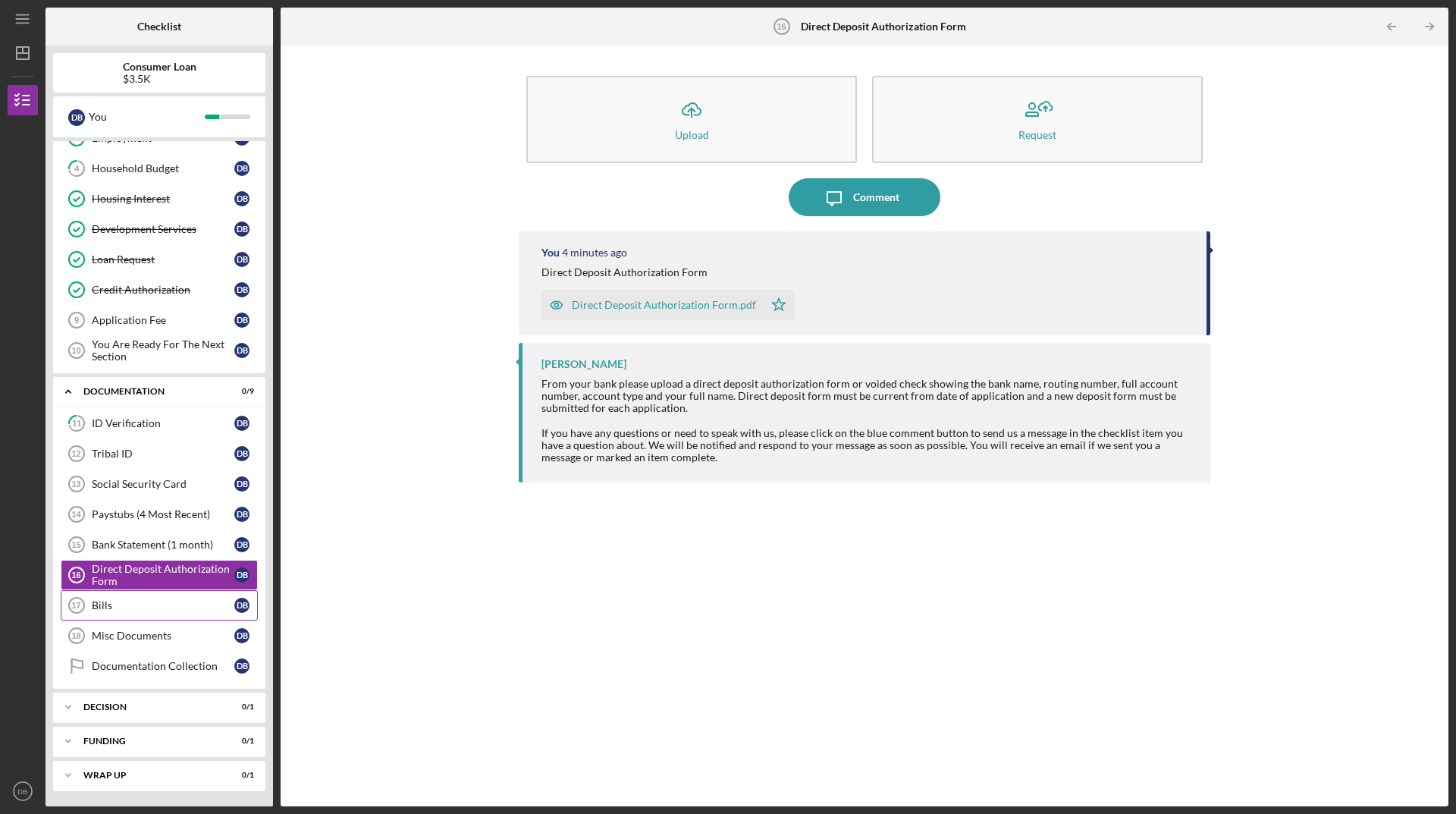
click at [143, 599] on div "Bills" at bounding box center [163, 605] width 143 height 12
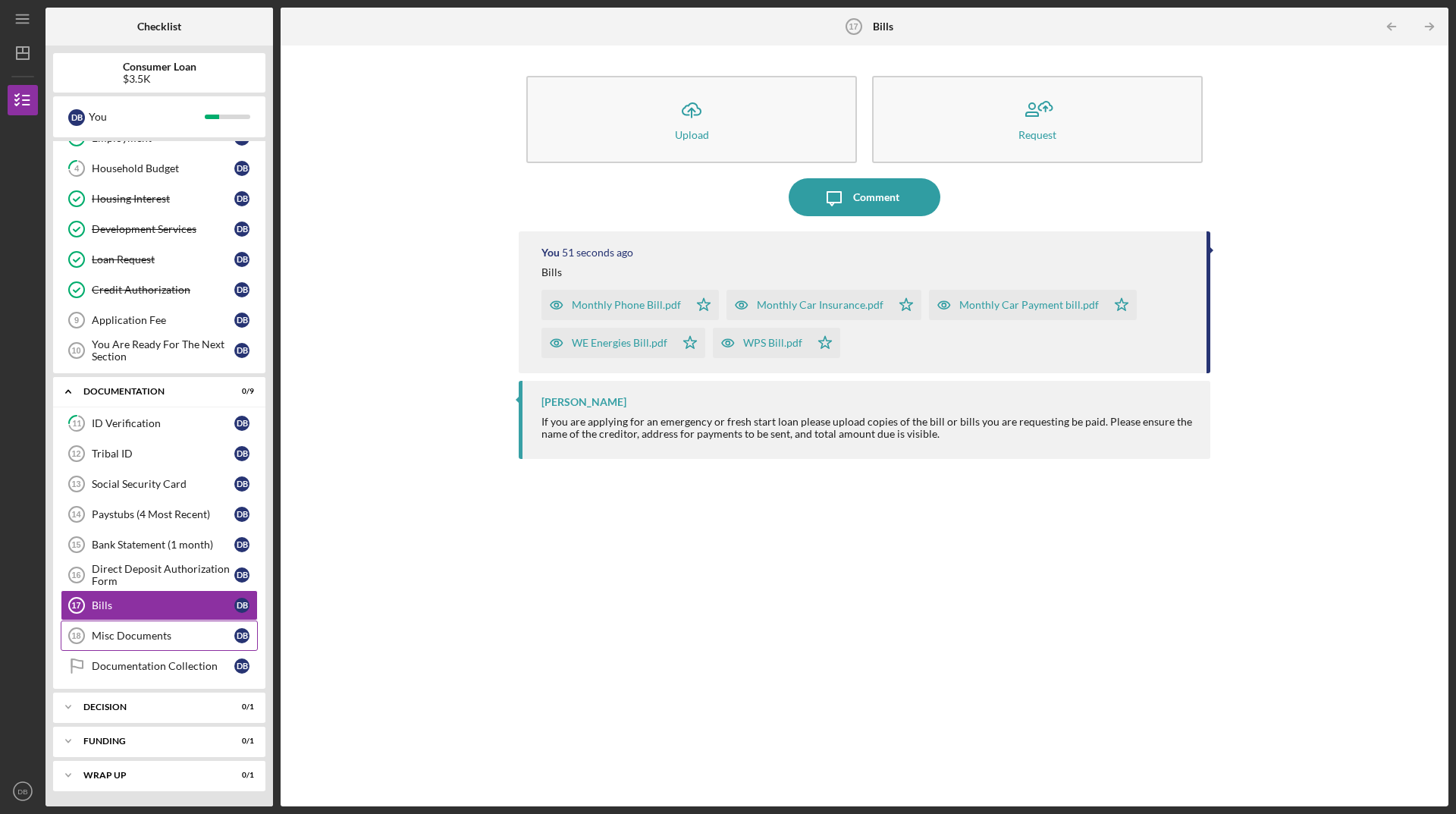
click at [140, 630] on div "Misc Documents" at bounding box center [163, 635] width 143 height 12
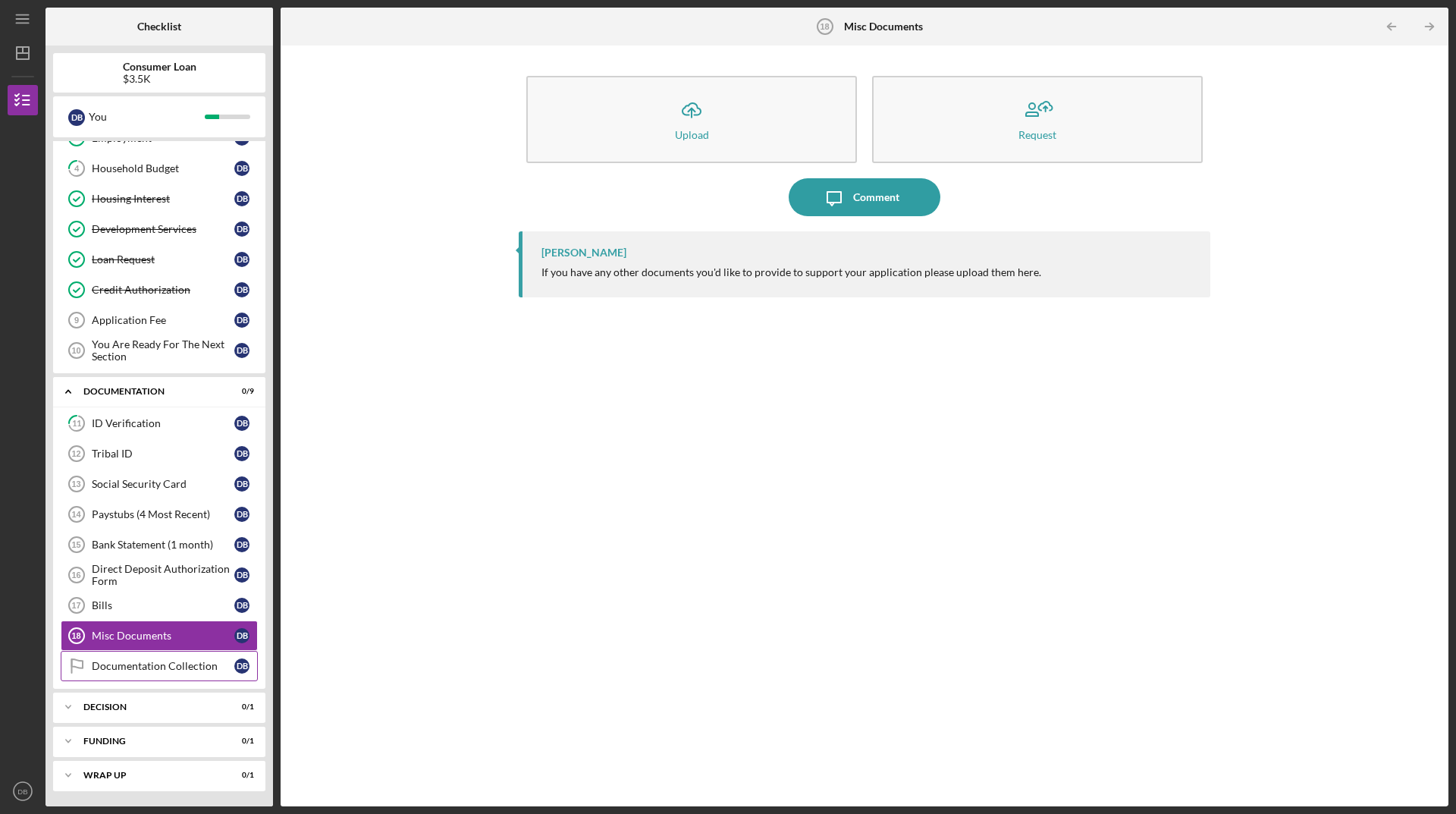
click at [142, 656] on link "Documentation Collection Documentation Collection D B" at bounding box center [160, 666] width 198 height 30
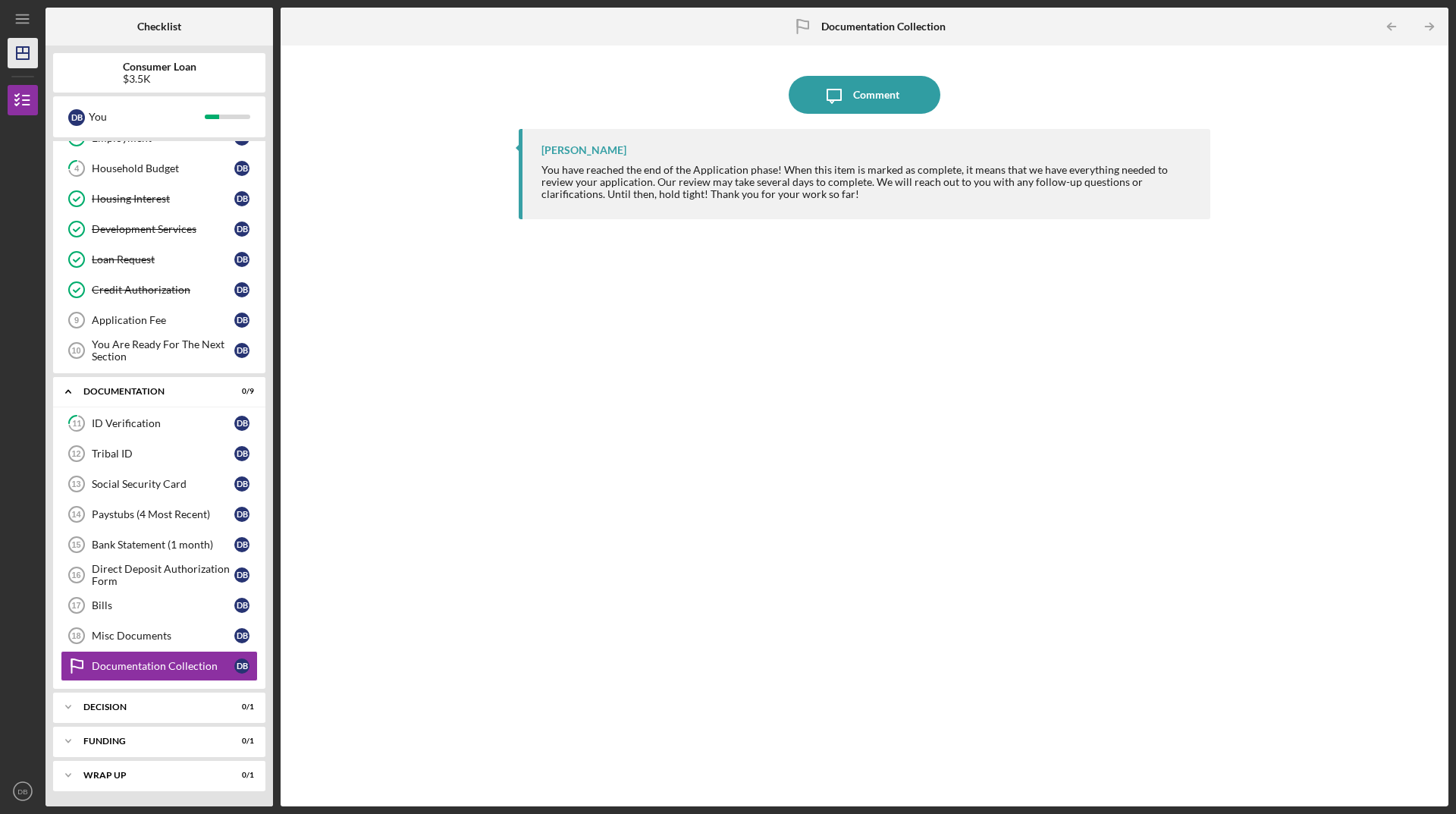
drag, startPoint x: 33, startPoint y: 171, endPoint x: 24, endPoint y: 39, distance: 132.3
click at [32, 168] on div at bounding box center [22, 280] width 30 height 330
click at [27, 11] on icon "Icon/Menu" at bounding box center [23, 19] width 34 height 34
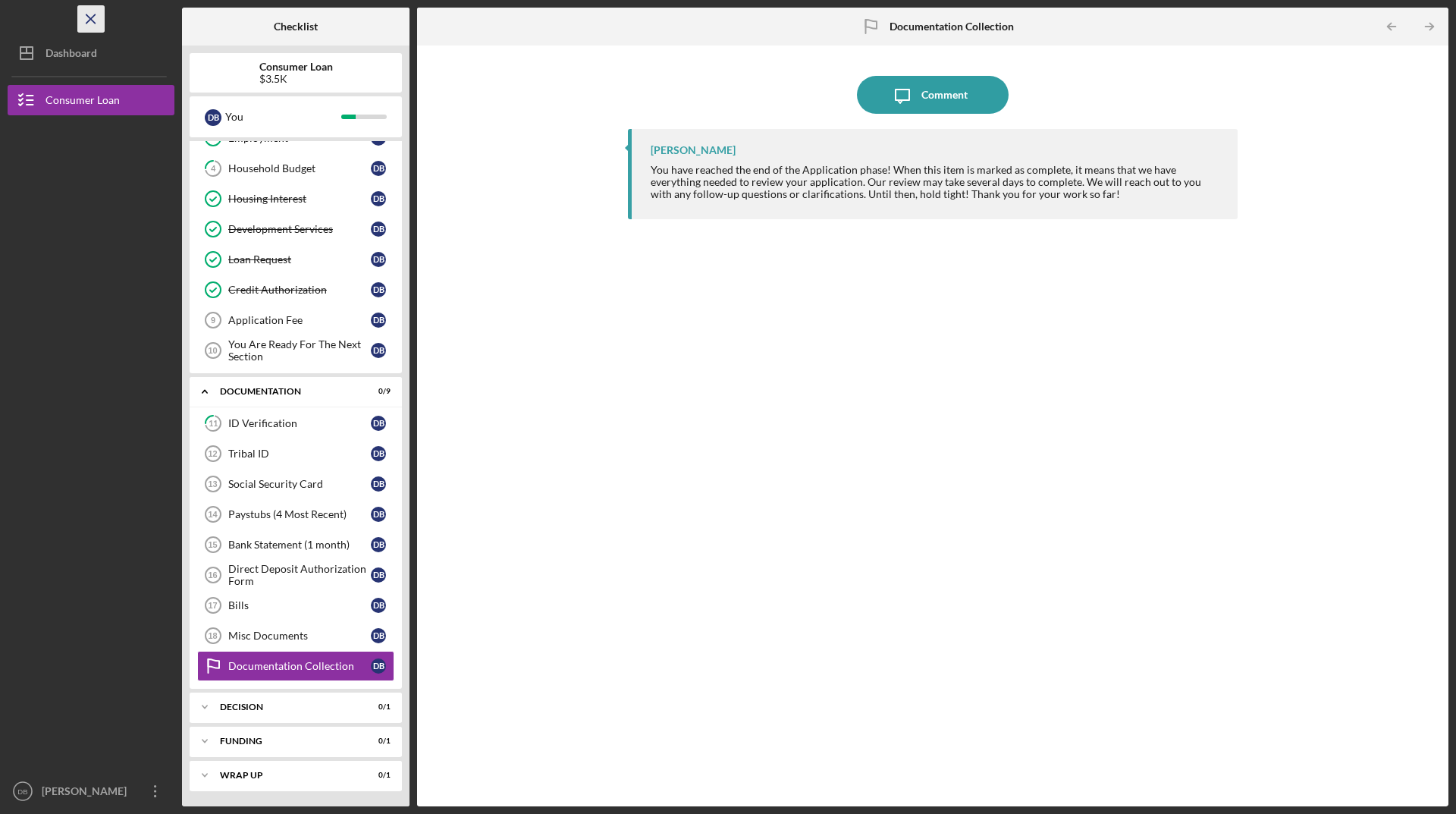
click at [96, 19] on icon "Icon/Menu Close" at bounding box center [92, 19] width 34 height 34
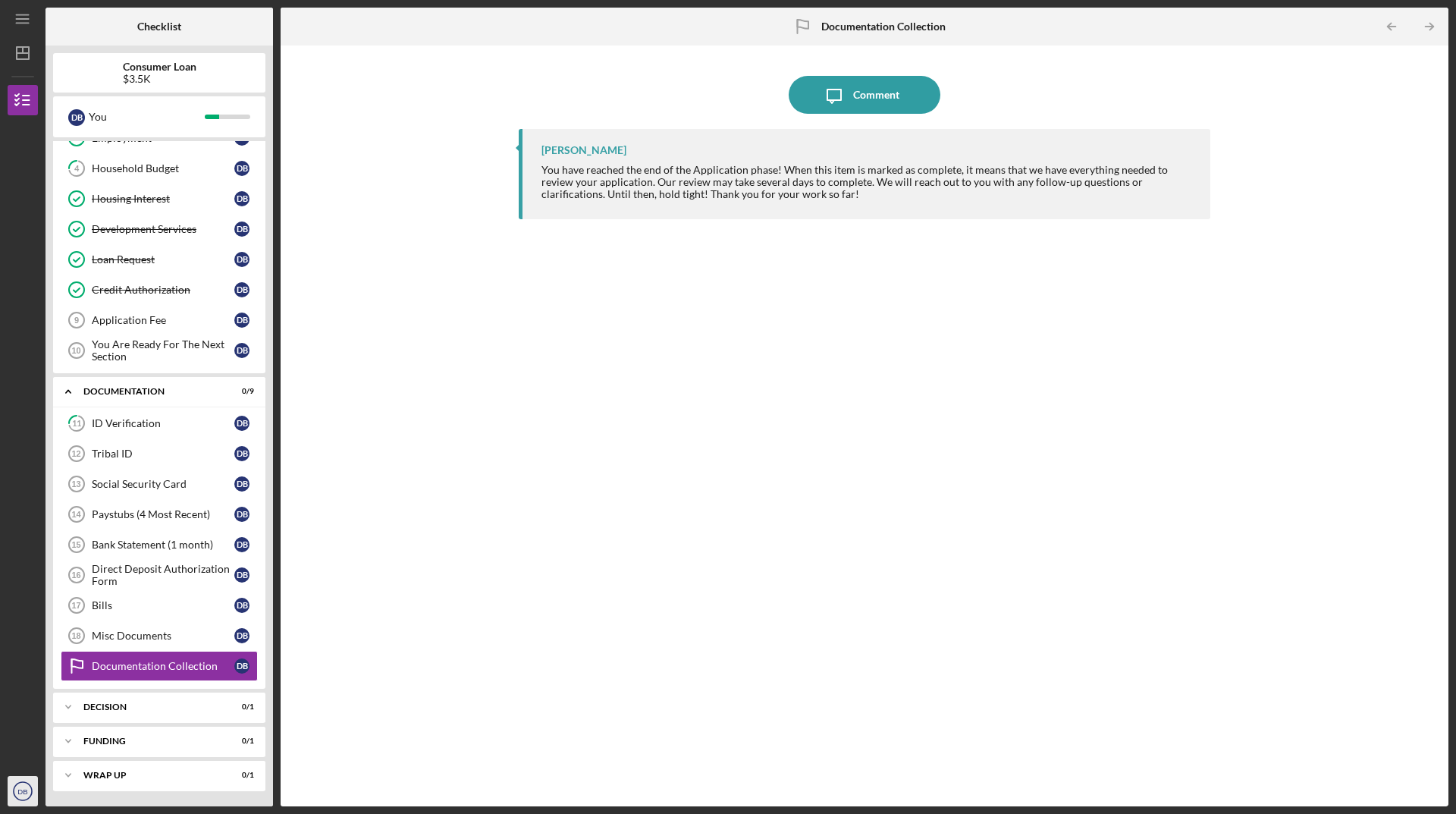
click at [32, 796] on icon "DB" at bounding box center [22, 791] width 30 height 38
click at [36, 760] on link "Logout" at bounding box center [92, 755] width 167 height 31
